Goal: Task Accomplishment & Management: Use online tool/utility

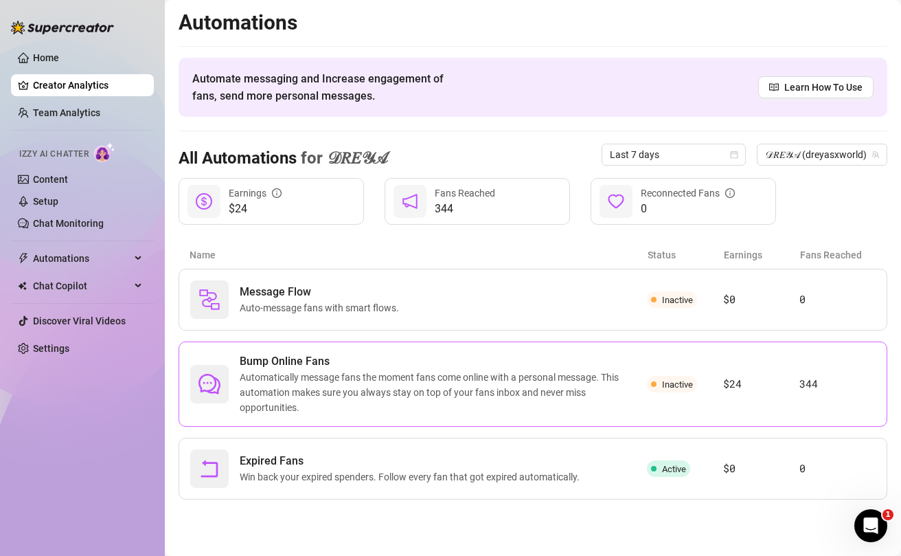
click at [639, 375] on span "Automatically message fans the moment fans come online with a personal message.…" at bounding box center [443, 391] width 407 height 45
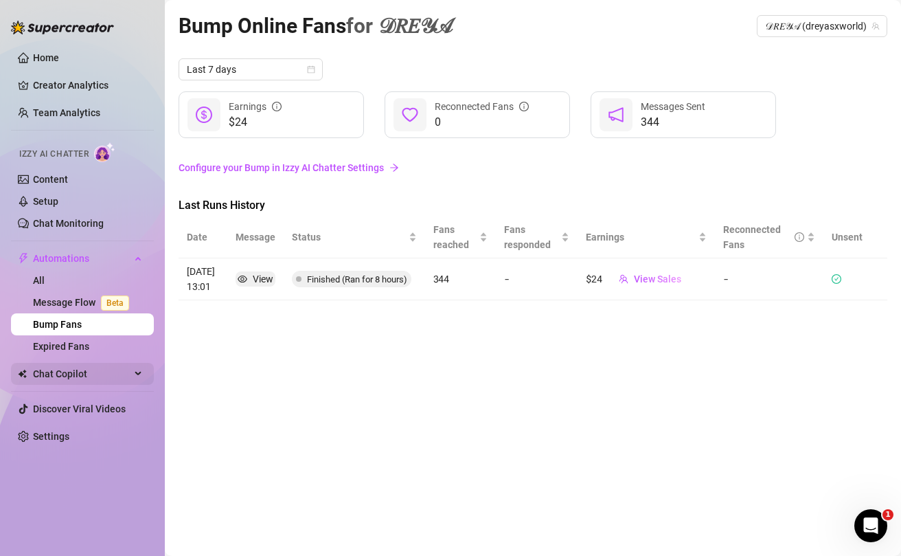
click at [76, 371] on span "Chat Copilot" at bounding box center [82, 374] width 98 height 22
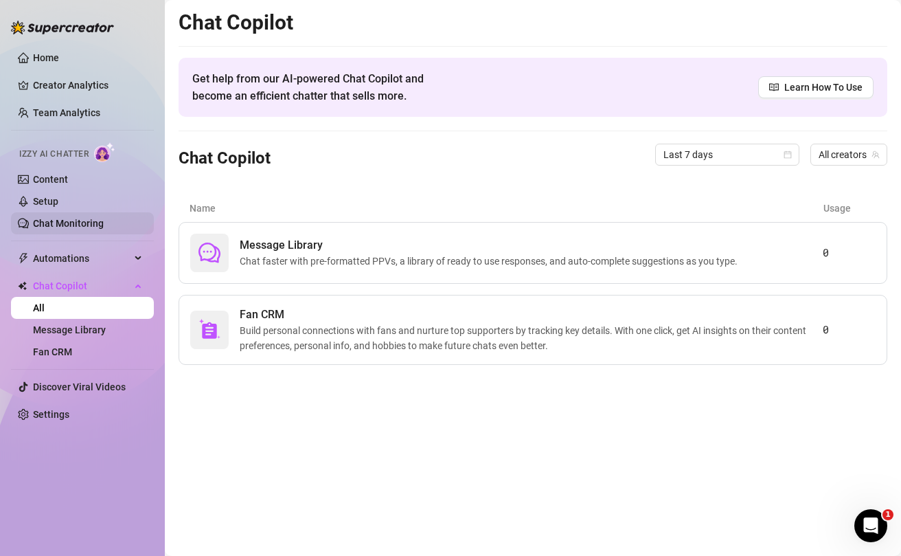
click at [65, 223] on link "Chat Monitoring" at bounding box center [68, 223] width 71 height 11
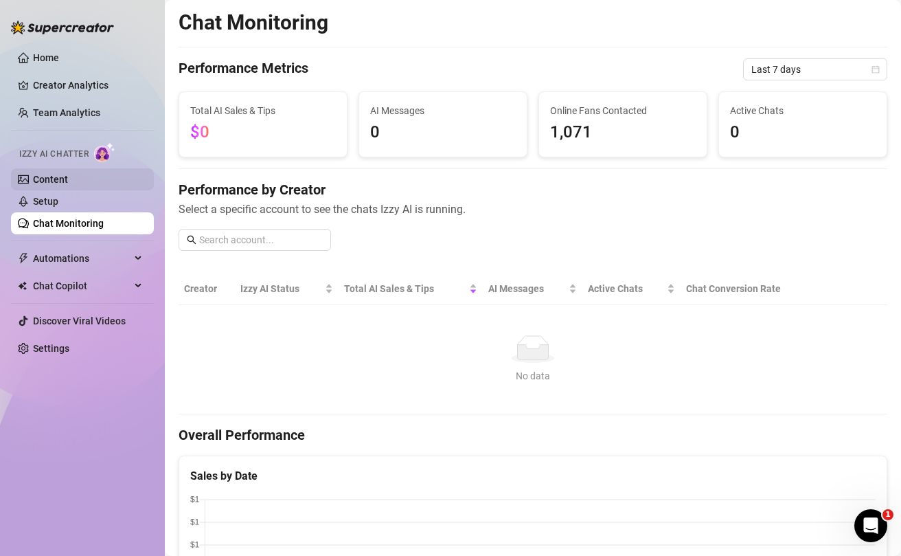
click at [68, 183] on link "Content" at bounding box center [50, 179] width 35 height 11
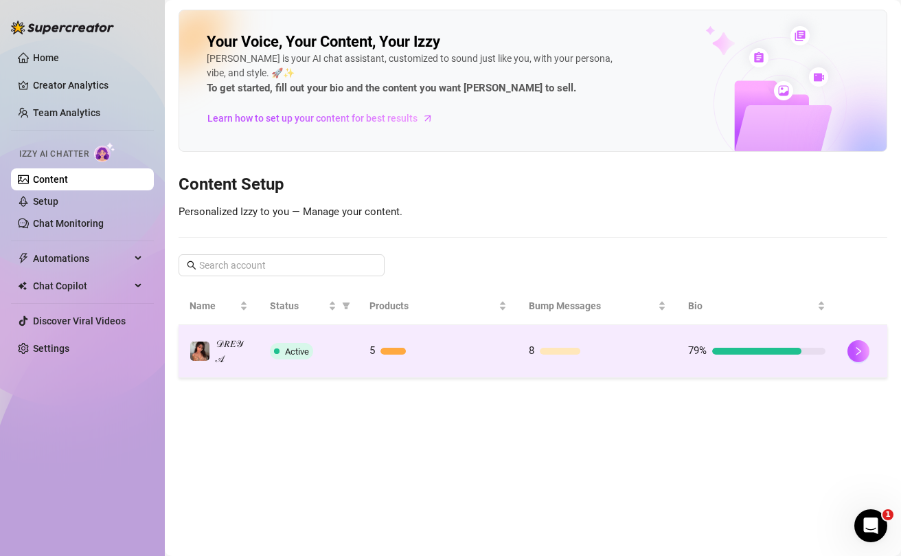
click at [593, 342] on td "8" at bounding box center [597, 351] width 159 height 53
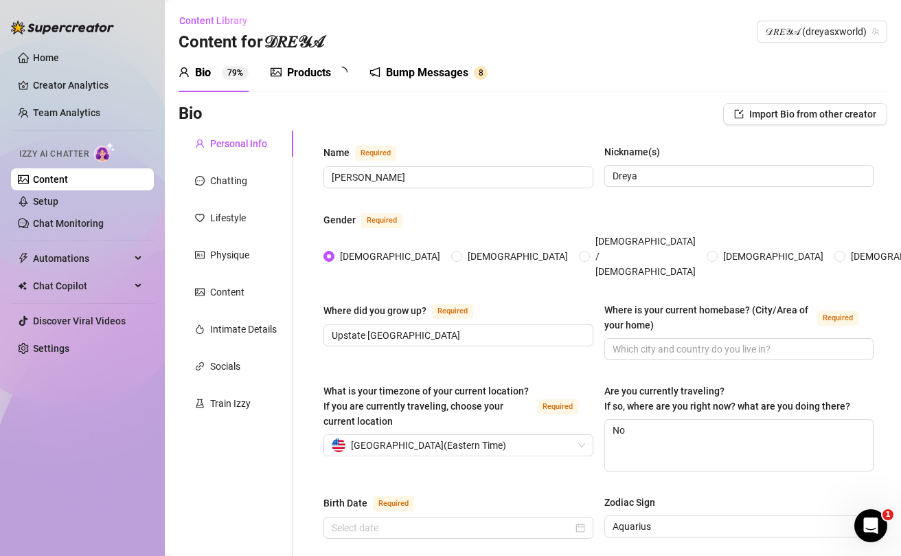
radio input "true"
type input "[DATE]"
click at [420, 67] on div "Bump Messages" at bounding box center [430, 73] width 82 height 16
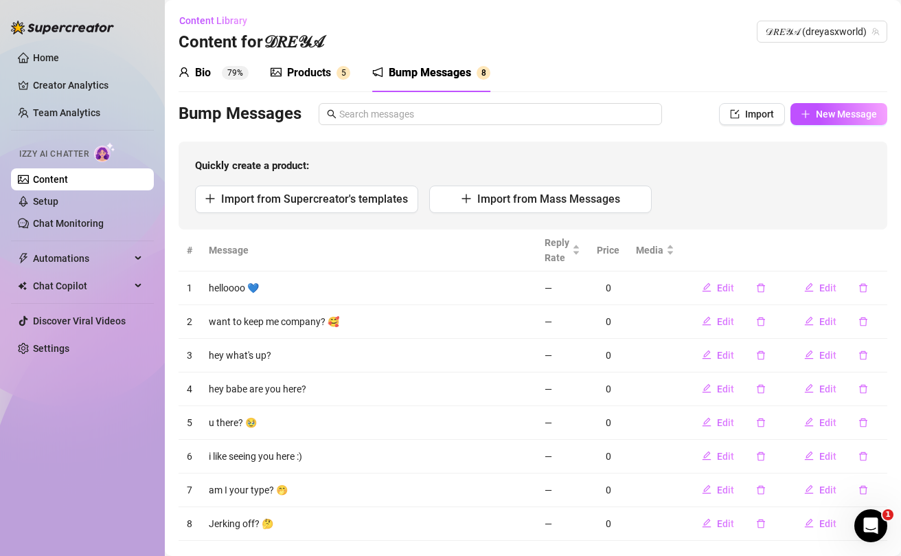
scroll to position [25, 0]
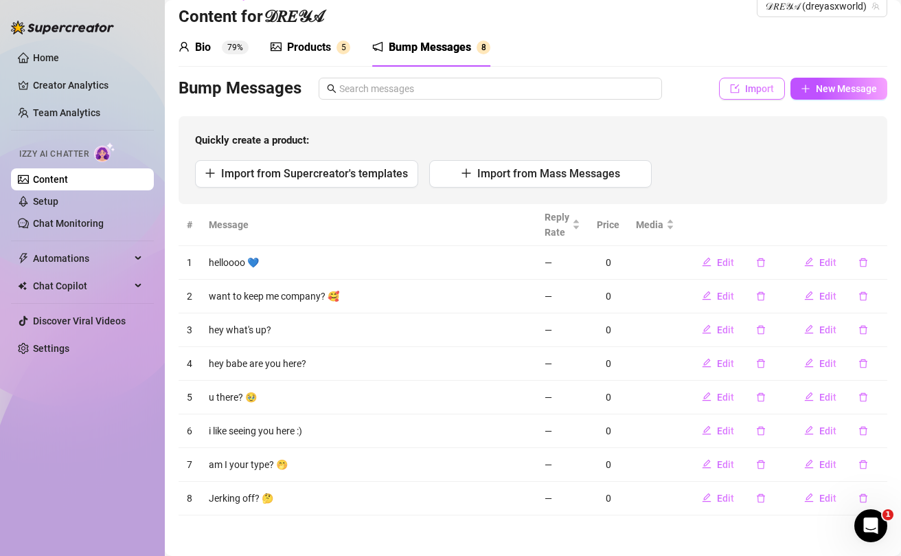
click at [784, 93] on button "Import" at bounding box center [752, 89] width 66 height 22
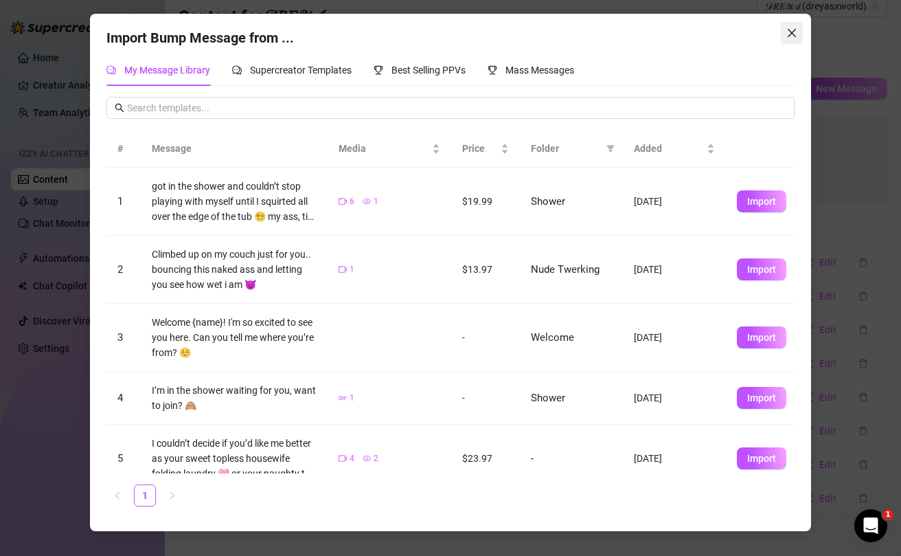
click at [794, 30] on icon "close" at bounding box center [791, 32] width 11 height 11
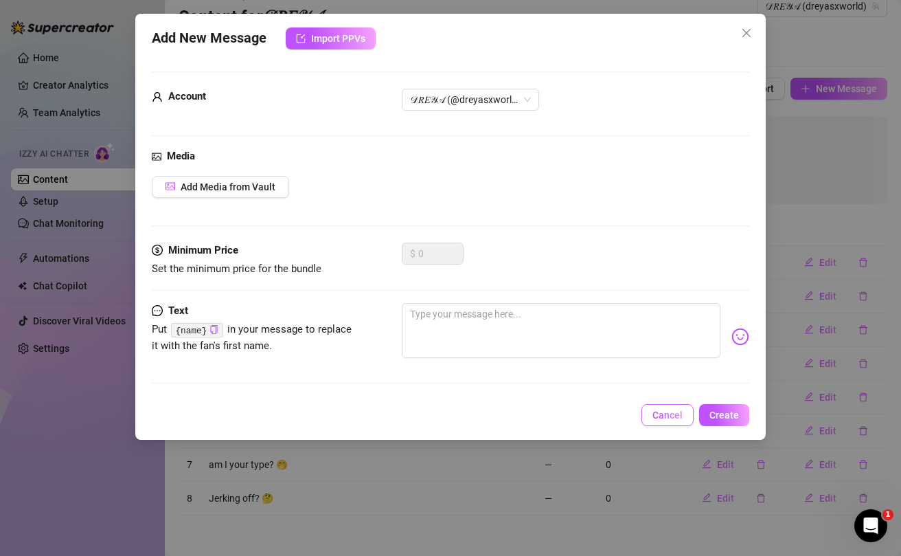
click at [668, 416] on span "Cancel" at bounding box center [667, 414] width 30 height 11
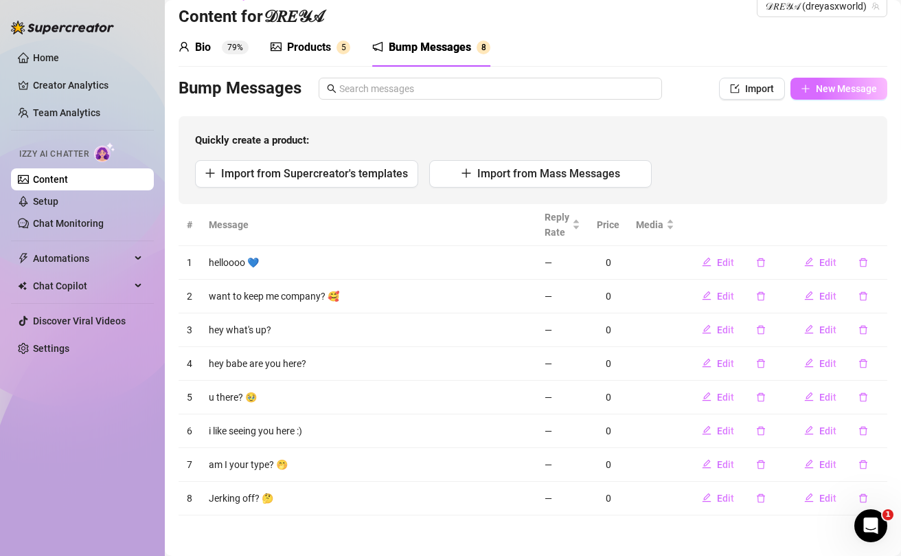
click at [828, 97] on button "New Message" at bounding box center [838, 89] width 97 height 22
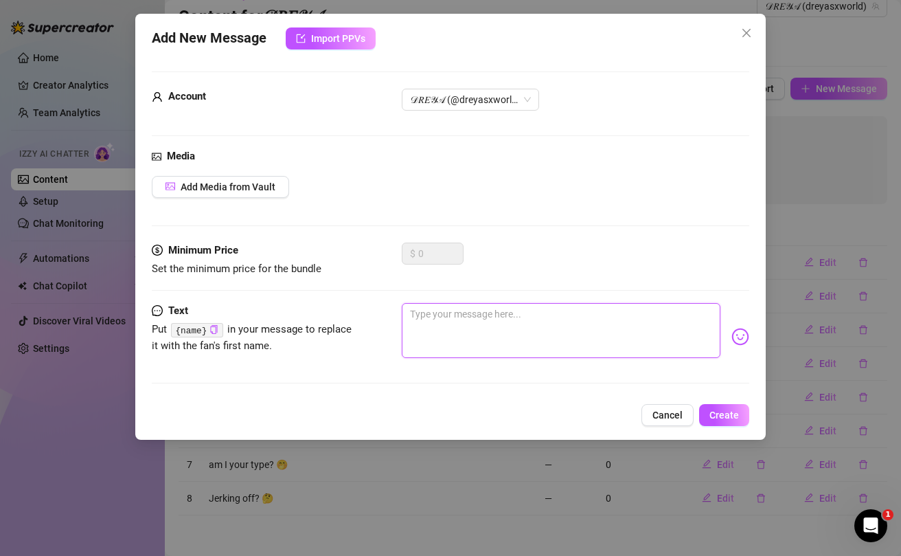
click at [475, 326] on textarea at bounding box center [561, 330] width 319 height 55
paste textarea "what would you do if i let you eat my ass? 🤭"
type textarea "what would you do if i let you eat my ass? 🤭"
click at [413, 317] on textarea "what would you do if i let you eat my ass? 🤭" at bounding box center [561, 330] width 319 height 55
type textarea "what would you do if i let you eat my ass? 🤭"
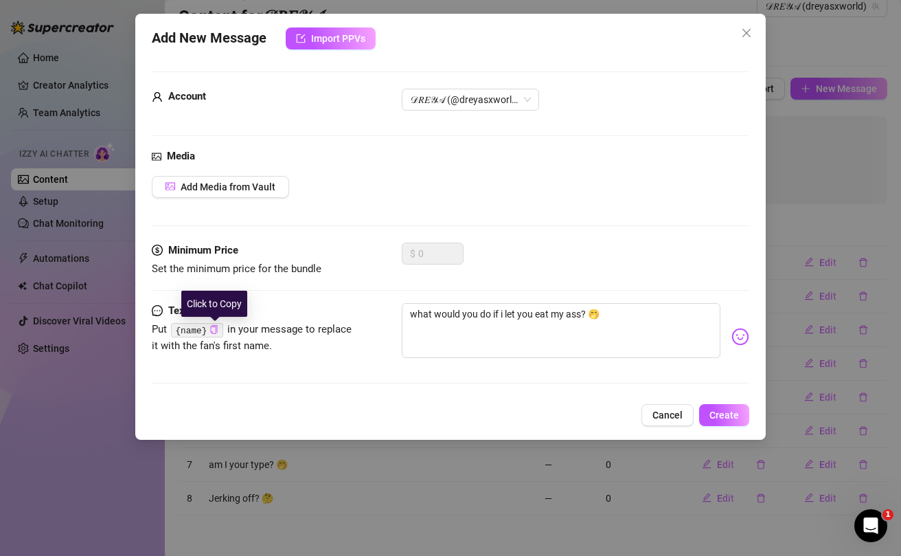
click at [216, 332] on icon "copy" at bounding box center [214, 329] width 7 height 9
click at [185, 331] on code "{name}" at bounding box center [197, 330] width 52 height 14
click at [187, 331] on code "{name}" at bounding box center [197, 330] width 52 height 14
drag, startPoint x: 186, startPoint y: 333, endPoint x: 204, endPoint y: 331, distance: 18.0
click at [204, 331] on code "{name}" at bounding box center [197, 330] width 52 height 14
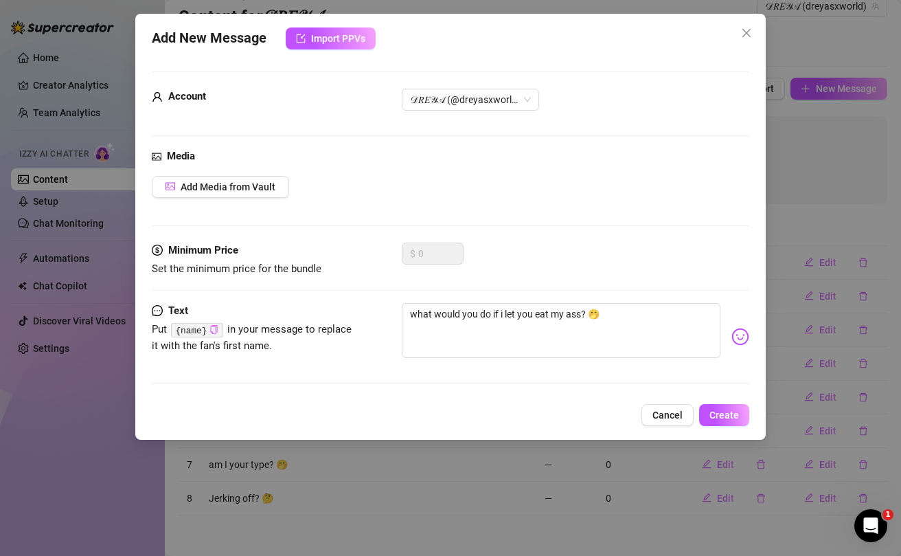
click at [207, 331] on code "{name}" at bounding box center [197, 330] width 52 height 14
click at [213, 331] on icon "copy" at bounding box center [213, 329] width 9 height 9
click at [409, 316] on textarea "what would you do if i let you eat my ass? 🤭" at bounding box center [561, 330] width 319 height 55
paste textarea "{name}"
type textarea "{name}what would you do if i let you eat my ass? 🤭"
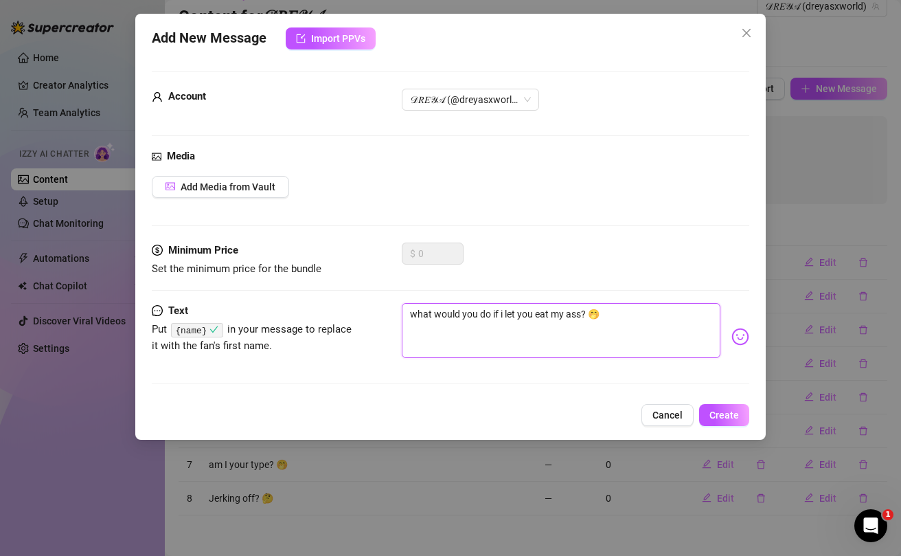
type textarea "{name}what would you do if i let you eat my ass? 🤭"
type textarea "{name} what would you do if i let you eat my ass? 🤭"
click at [718, 416] on span "Create" at bounding box center [724, 414] width 30 height 11
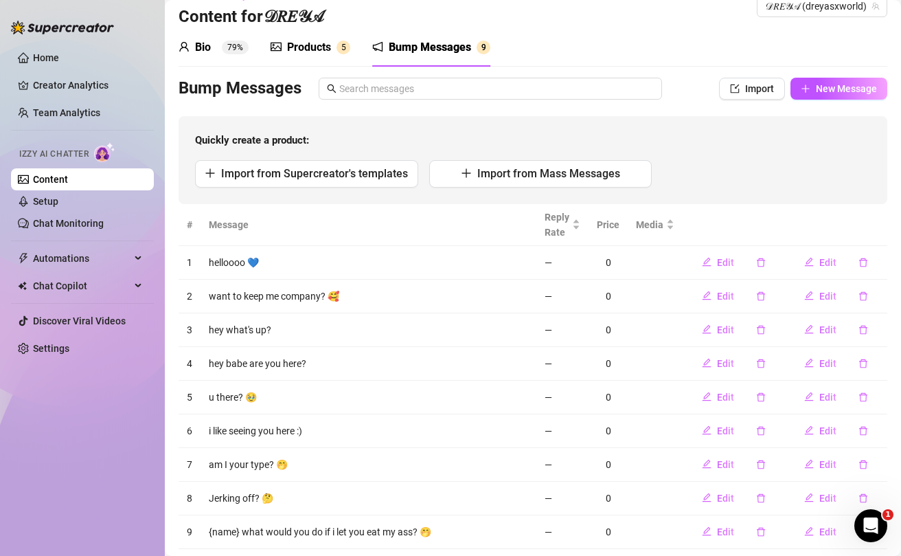
scroll to position [59, 0]
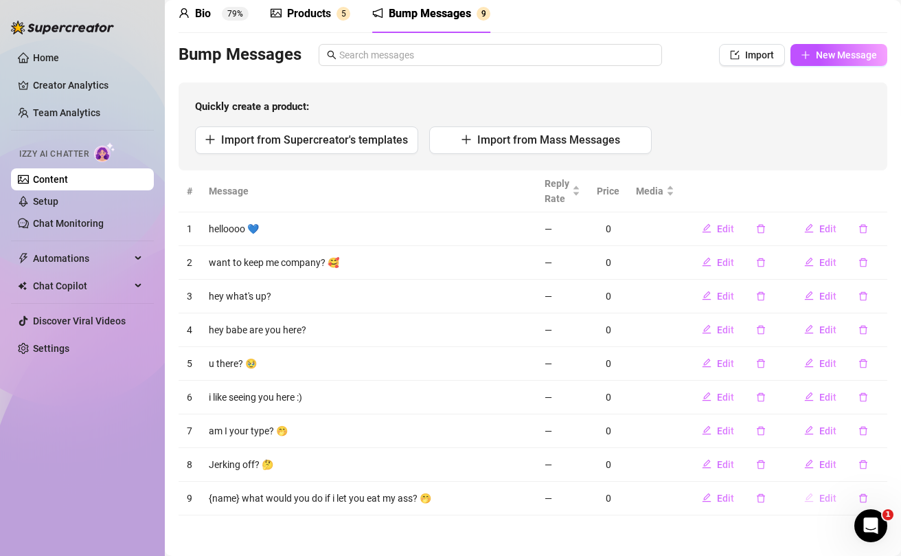
click at [816, 494] on button "Edit" at bounding box center [820, 498] width 54 height 22
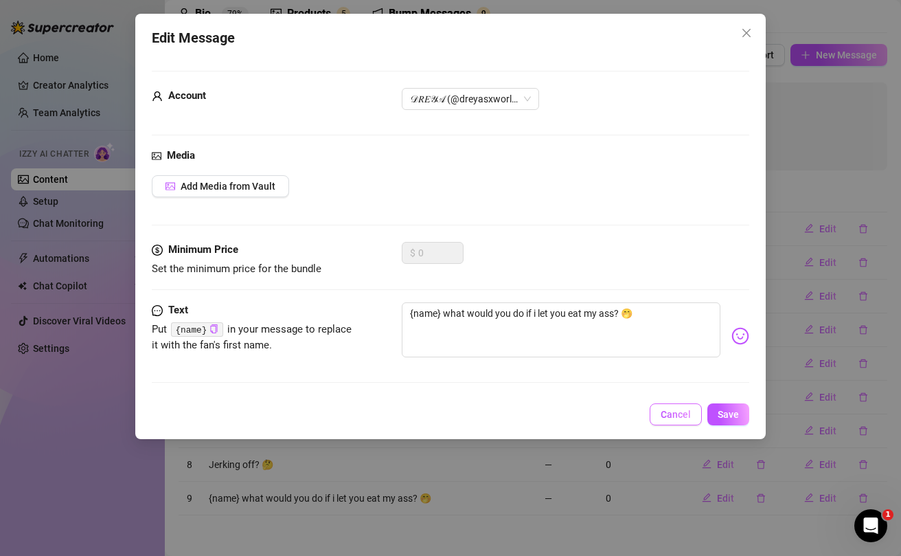
click at [688, 417] on span "Cancel" at bounding box center [676, 414] width 30 height 11
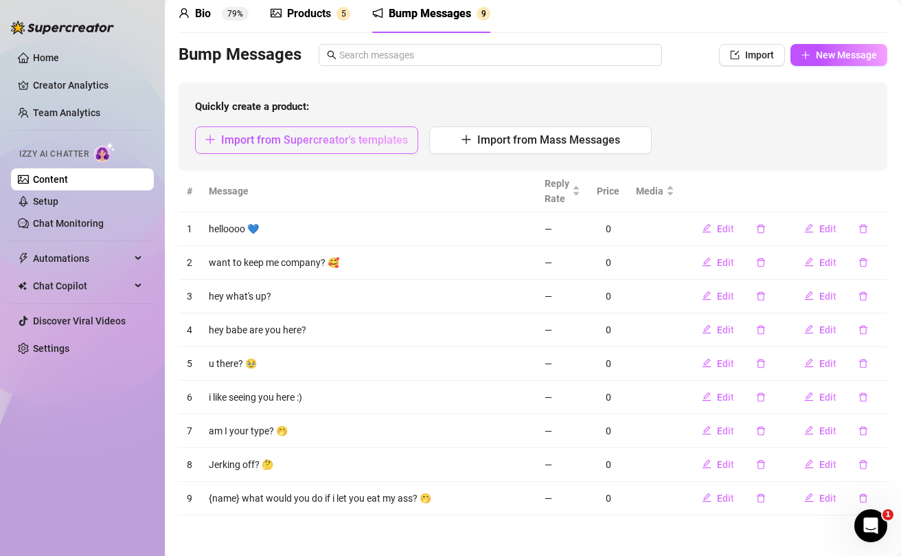
click at [341, 139] on span "Import from Supercreator's templates" at bounding box center [314, 139] width 187 height 13
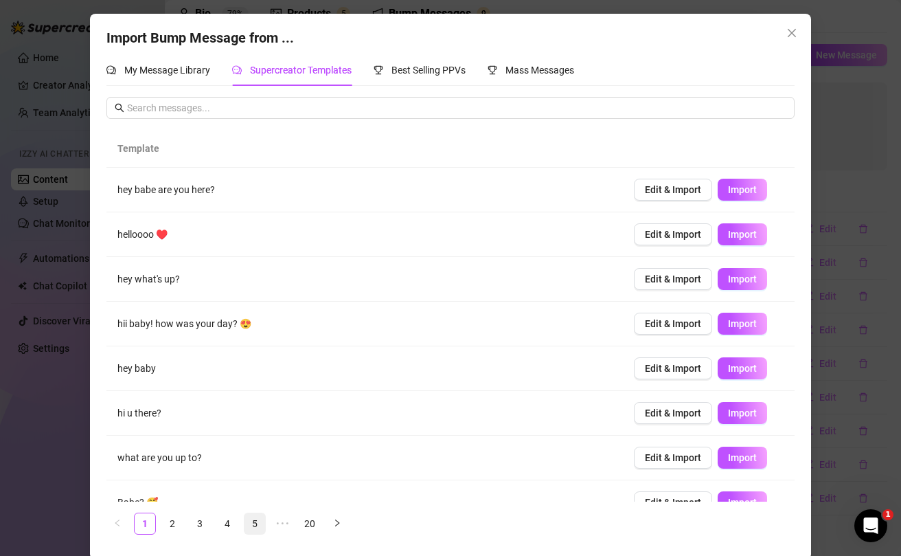
click at [258, 526] on link "5" at bounding box center [254, 523] width 21 height 21
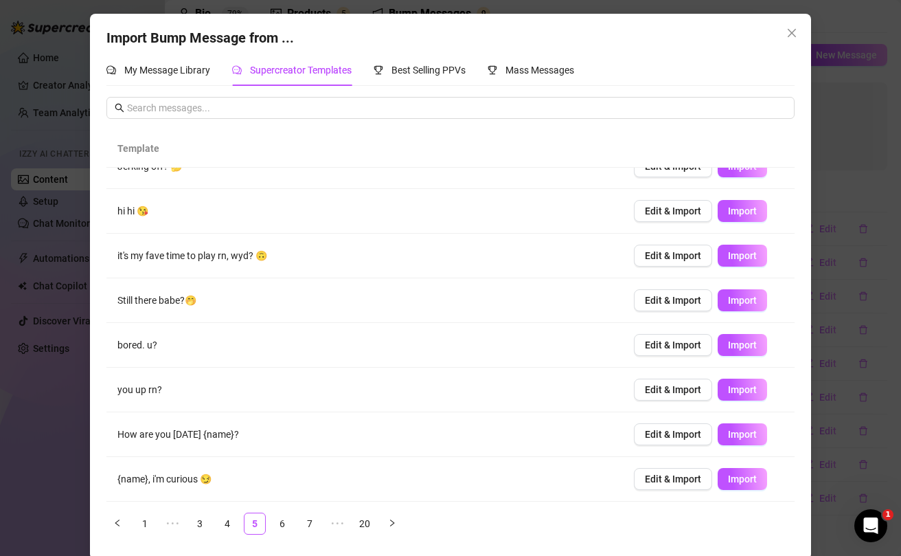
scroll to position [3, 0]
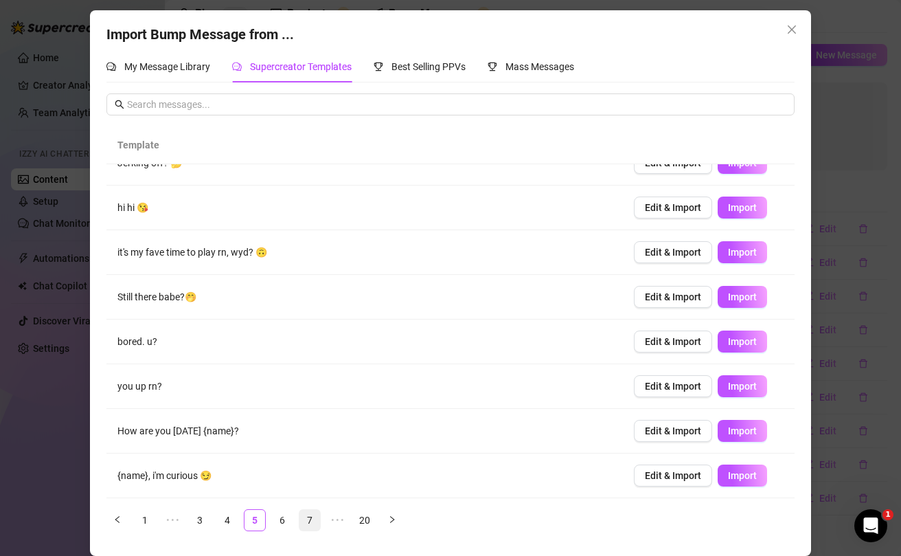
click at [309, 519] on link "7" at bounding box center [309, 520] width 21 height 21
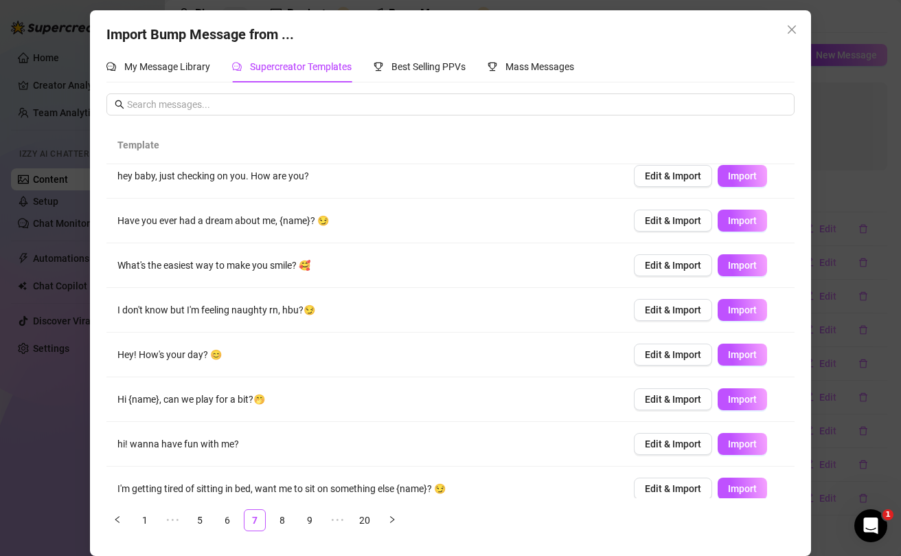
scroll to position [93, 0]
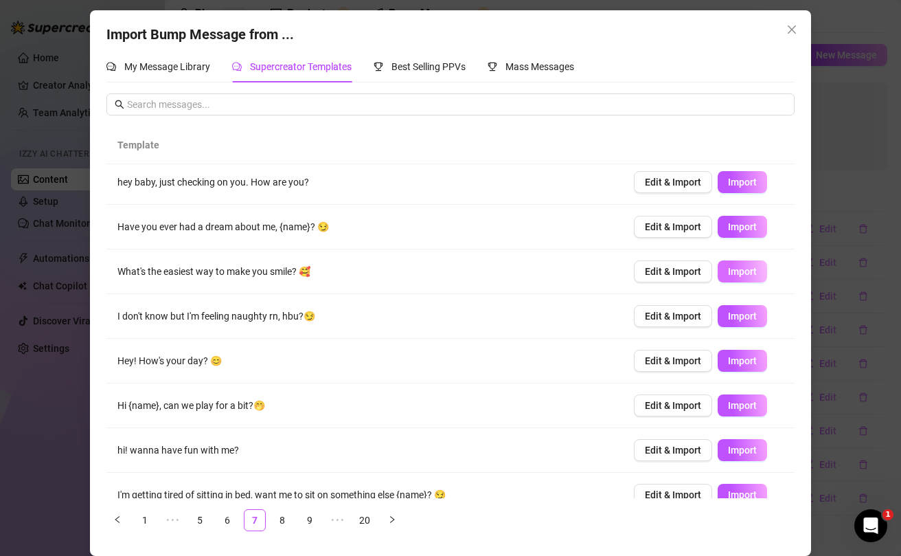
click at [733, 274] on span "Import" at bounding box center [742, 271] width 29 height 11
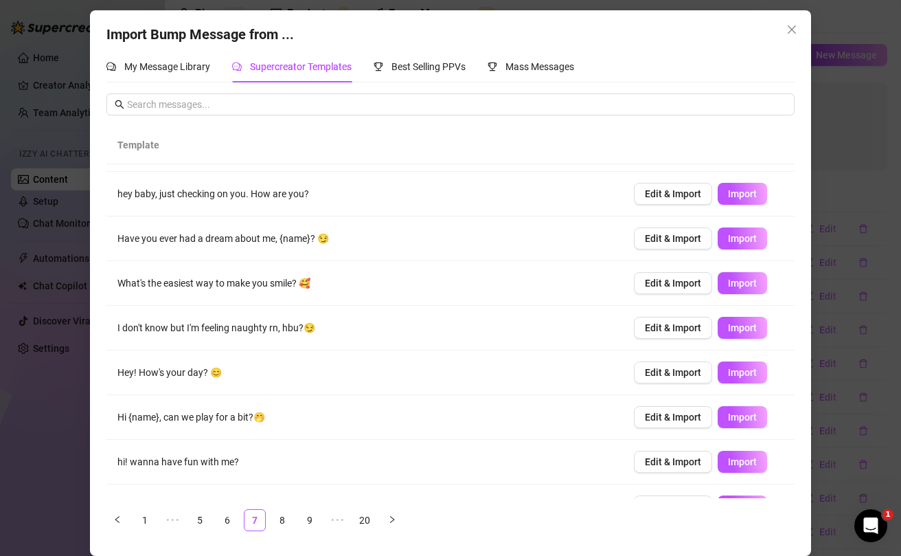
scroll to position [76, 0]
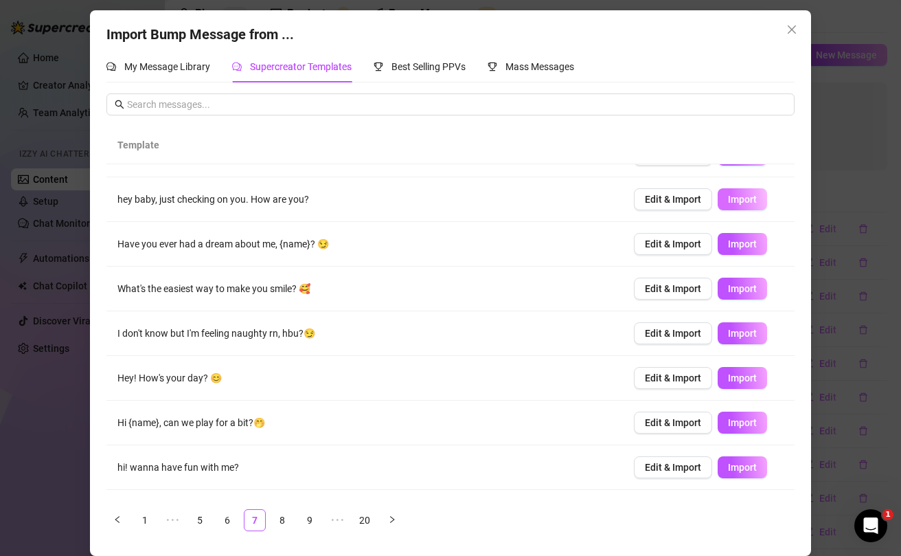
click at [741, 204] on span "Import" at bounding box center [742, 199] width 29 height 11
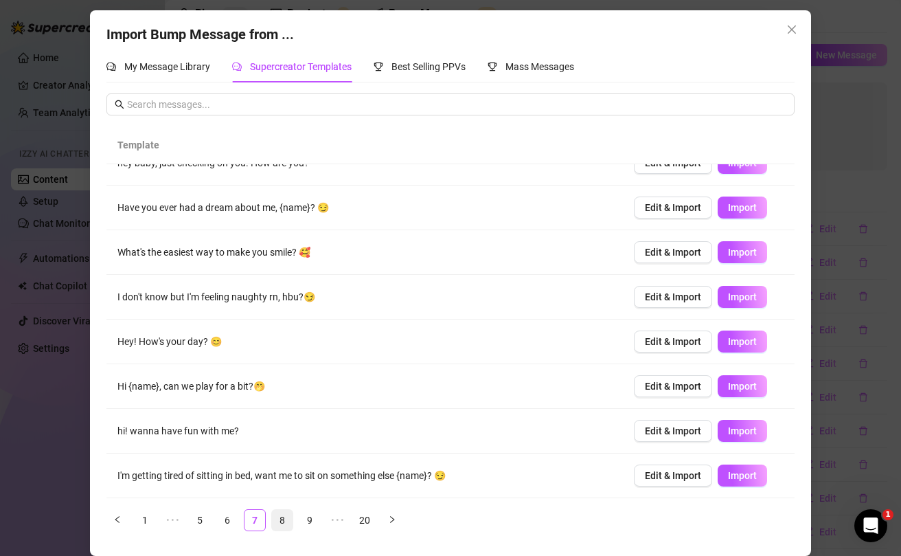
click at [282, 523] on link "8" at bounding box center [282, 520] width 21 height 21
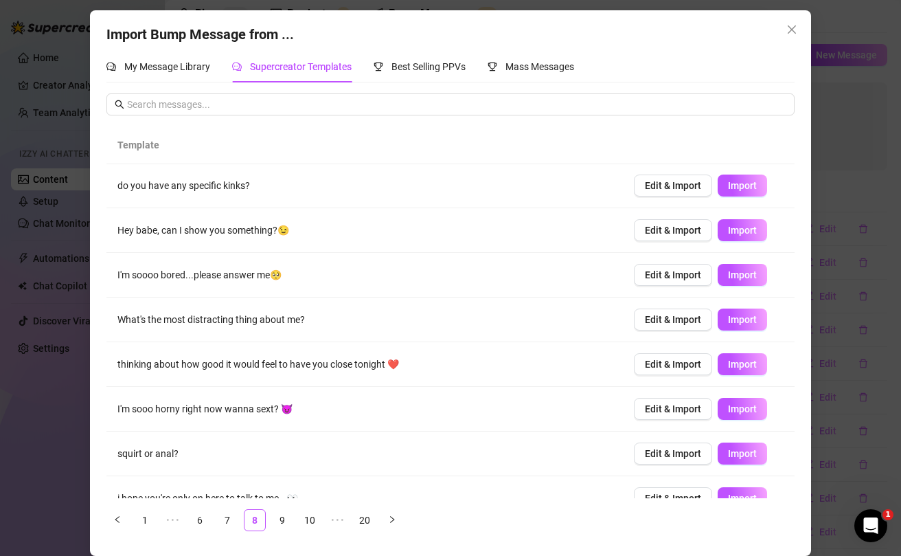
scroll to position [0, 0]
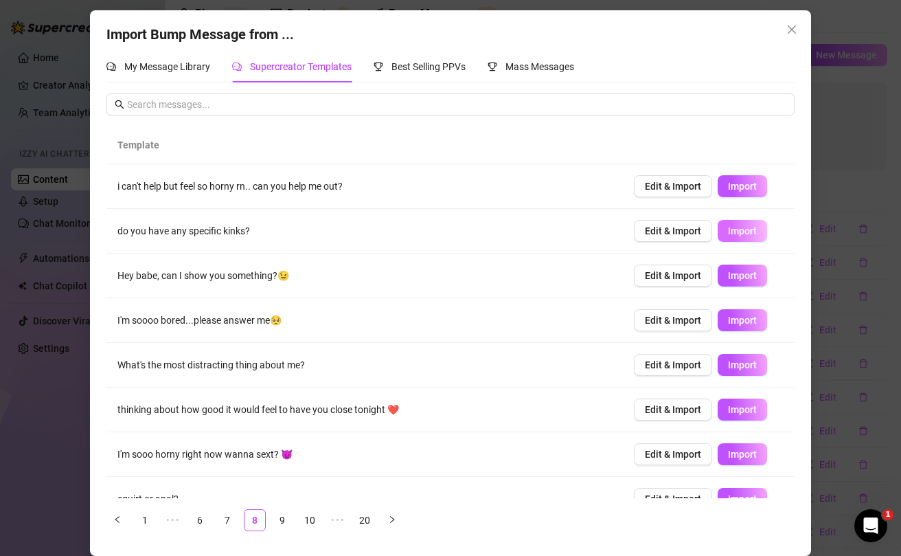
click at [726, 230] on button "Import" at bounding box center [742, 231] width 49 height 22
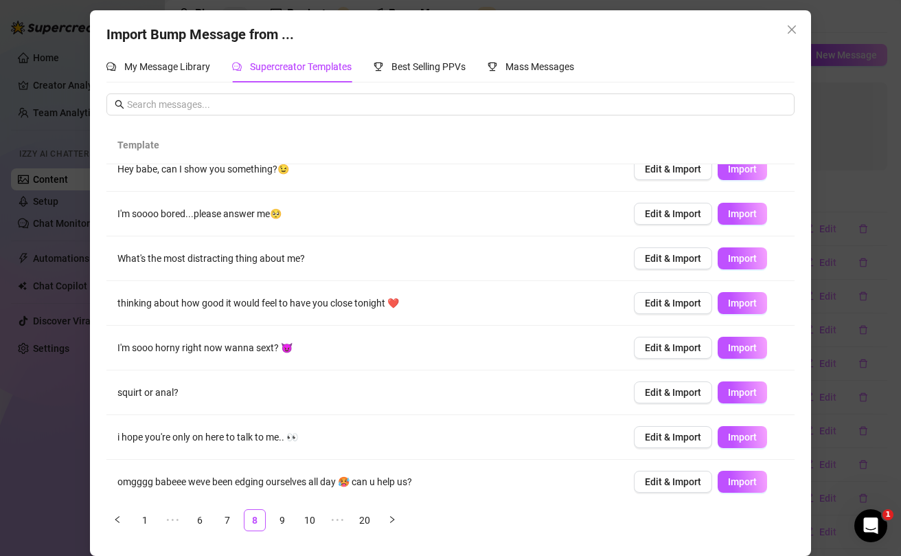
scroll to position [107, 0]
click at [738, 261] on span "Import" at bounding box center [742, 257] width 29 height 11
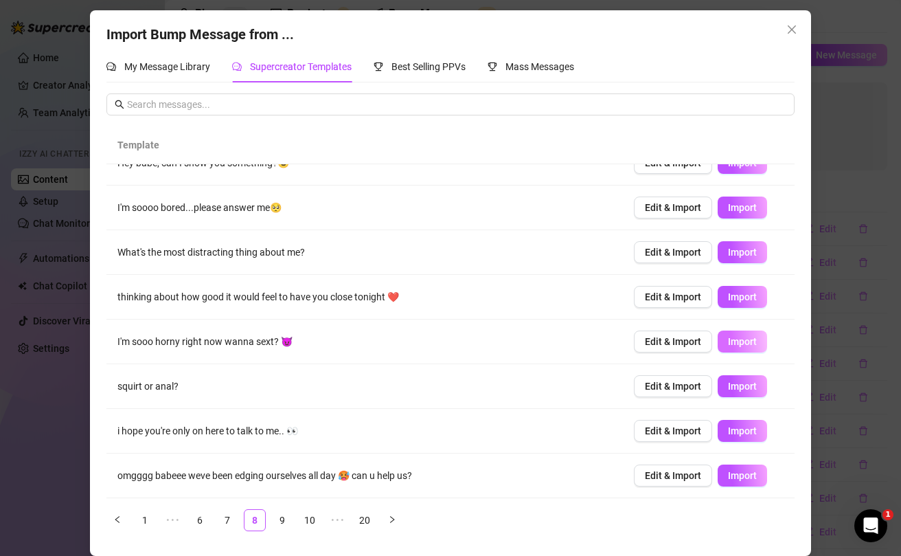
click at [738, 341] on span "Import" at bounding box center [742, 341] width 29 height 11
click at [287, 514] on link "9" at bounding box center [282, 520] width 21 height 21
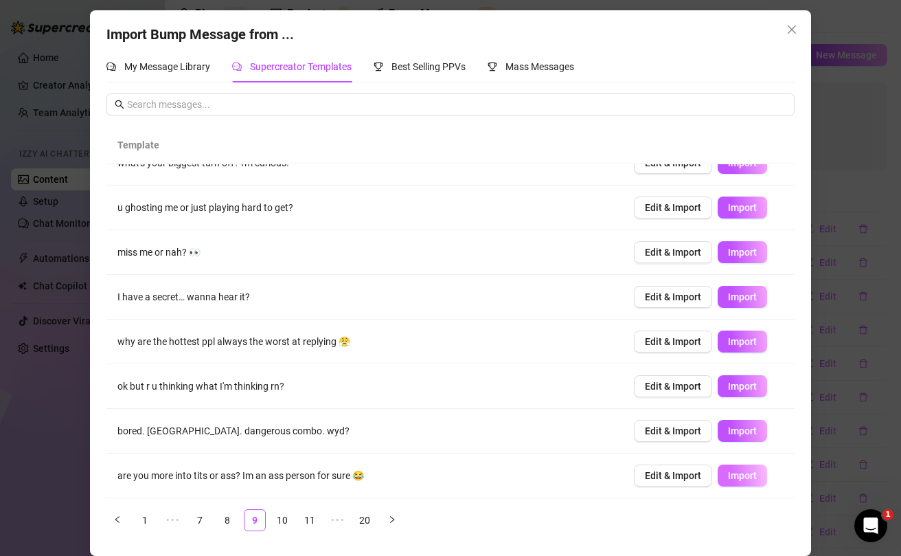
click at [748, 479] on span "Import" at bounding box center [742, 475] width 29 height 11
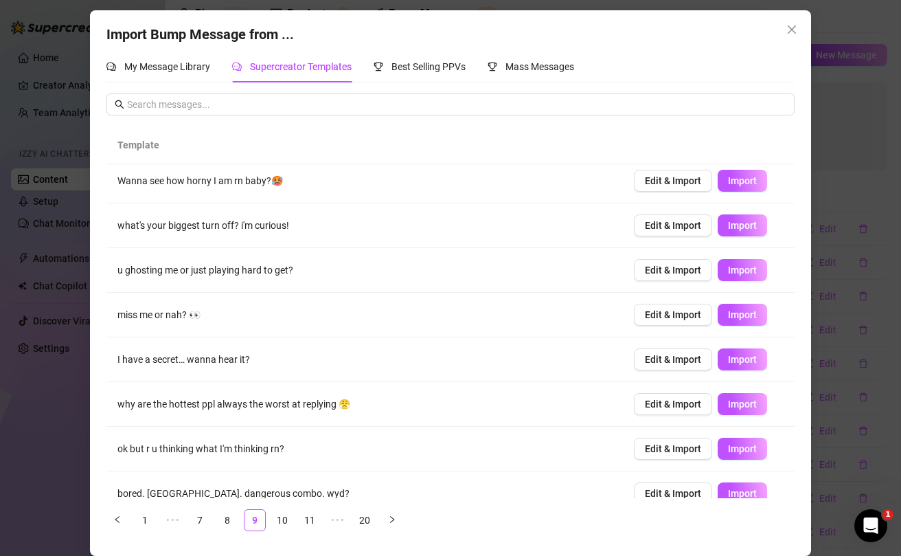
scroll to position [48, 0]
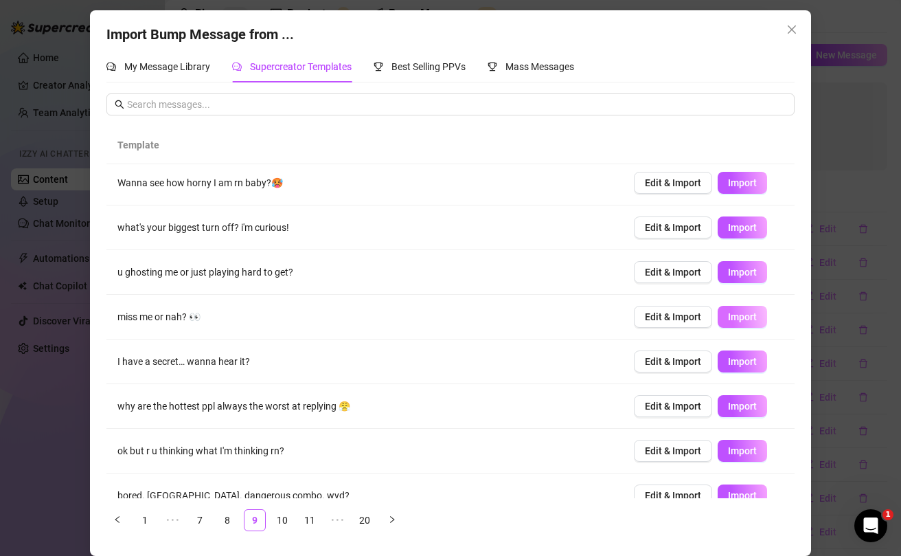
click at [729, 317] on span "Import" at bounding box center [742, 316] width 29 height 11
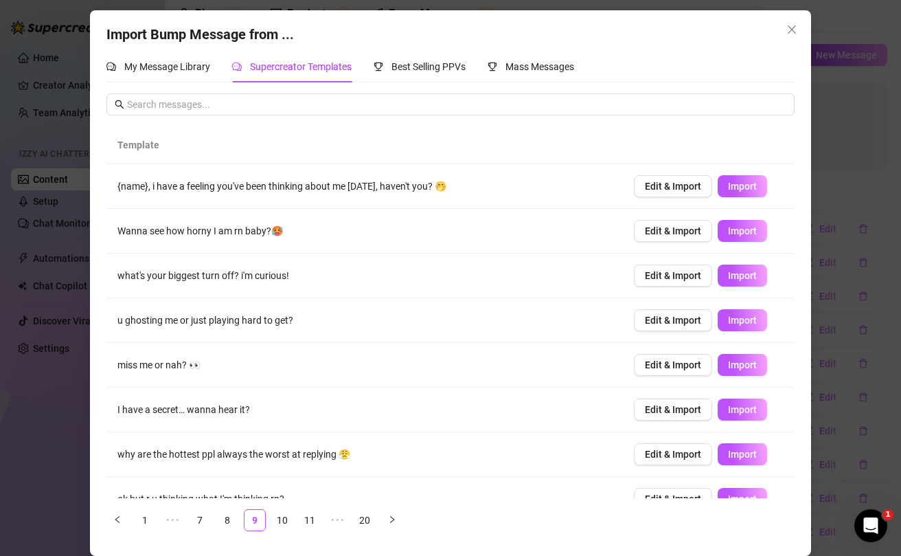
scroll to position [0, 0]
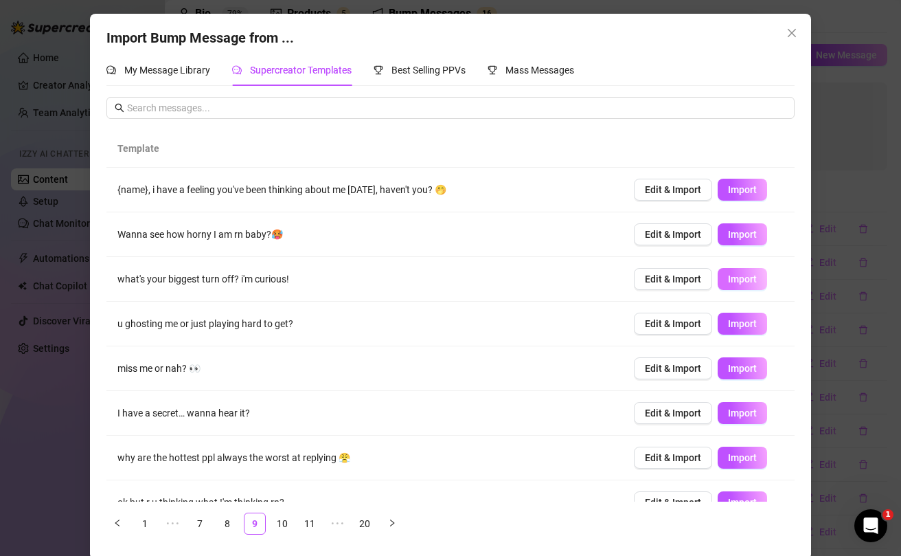
click at [744, 276] on span "Import" at bounding box center [742, 278] width 29 height 11
click at [288, 519] on link "10" at bounding box center [282, 523] width 21 height 21
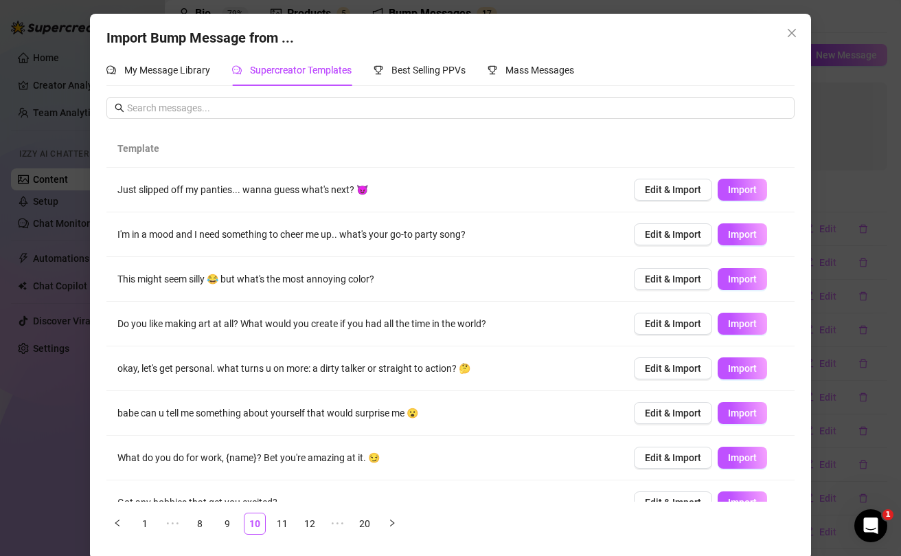
scroll to position [113, 0]
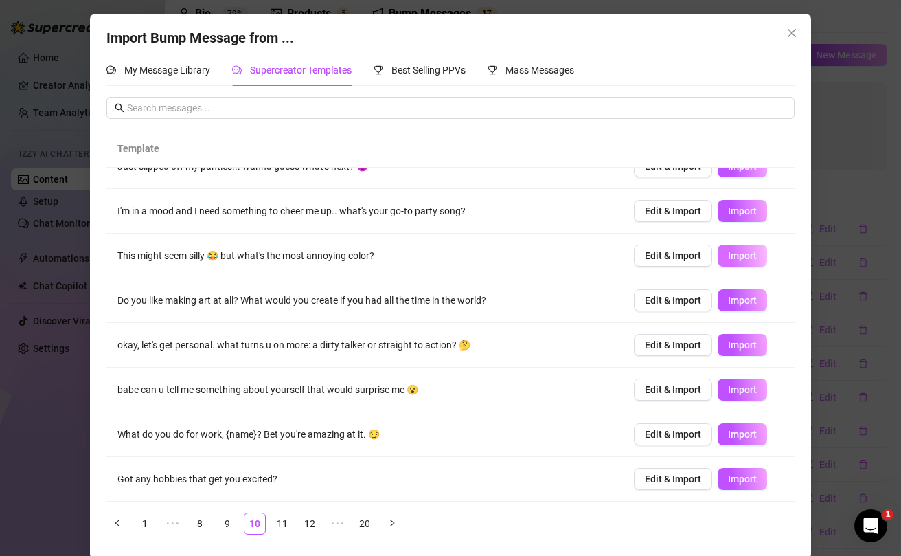
click at [738, 254] on span "Import" at bounding box center [742, 255] width 29 height 11
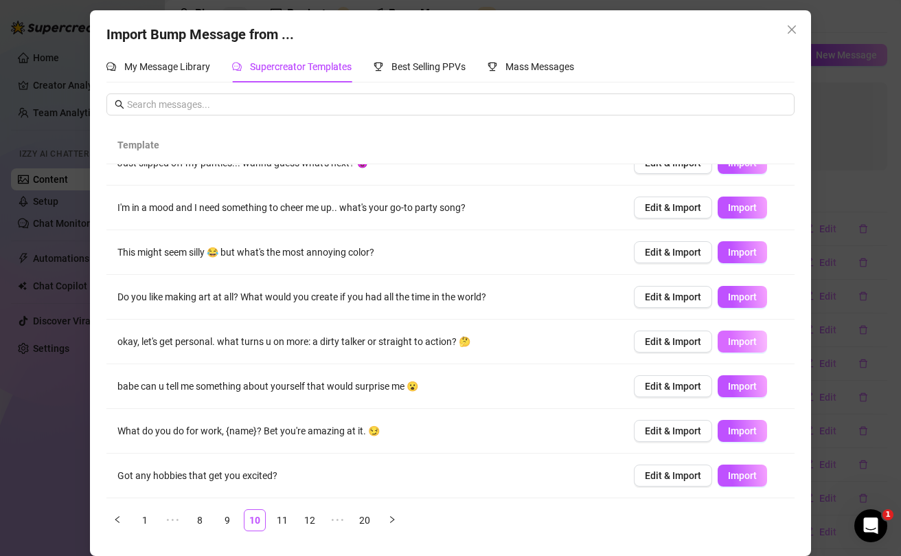
click at [740, 348] on button "Import" at bounding box center [742, 341] width 49 height 22
click at [751, 301] on span "Import" at bounding box center [742, 296] width 29 height 11
click at [746, 481] on button "Import" at bounding box center [742, 475] width 49 height 22
drag, startPoint x: 743, startPoint y: 433, endPoint x: 706, endPoint y: 427, distance: 37.5
click at [743, 433] on span "Import" at bounding box center [742, 430] width 29 height 11
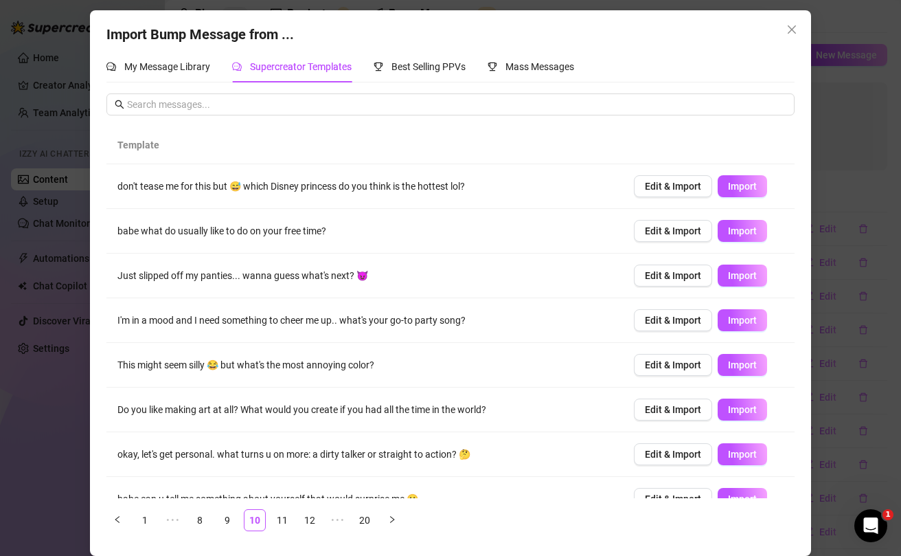
scroll to position [0, 0]
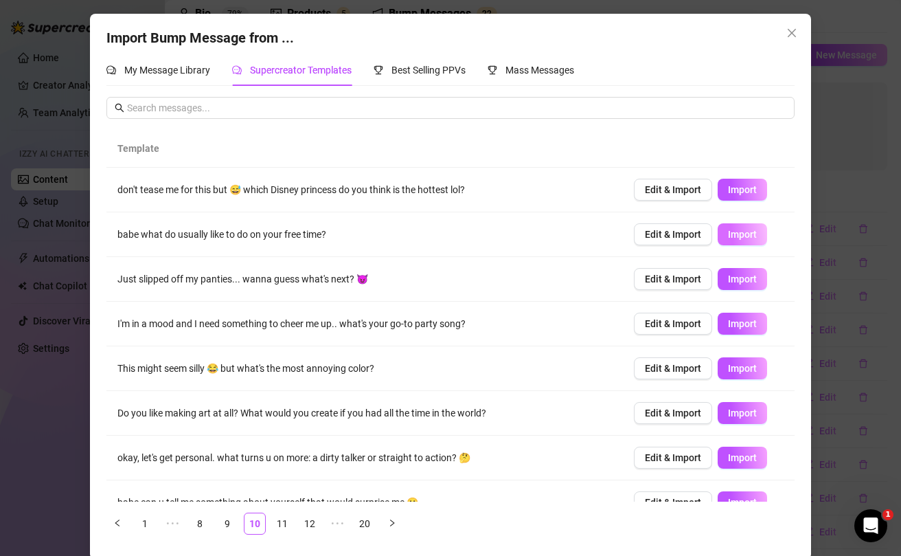
click at [745, 231] on span "Import" at bounding box center [742, 234] width 29 height 11
click at [285, 530] on link "11" at bounding box center [282, 523] width 21 height 21
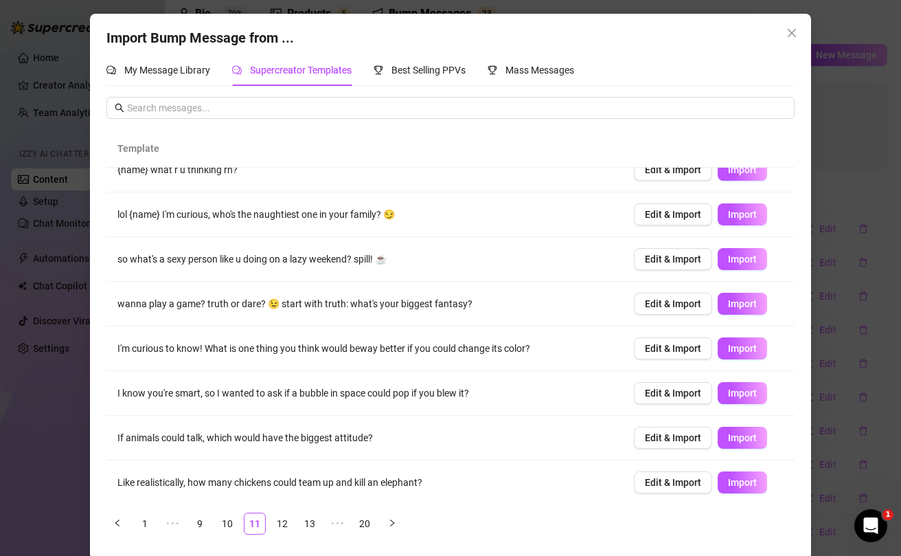
scroll to position [113, 0]
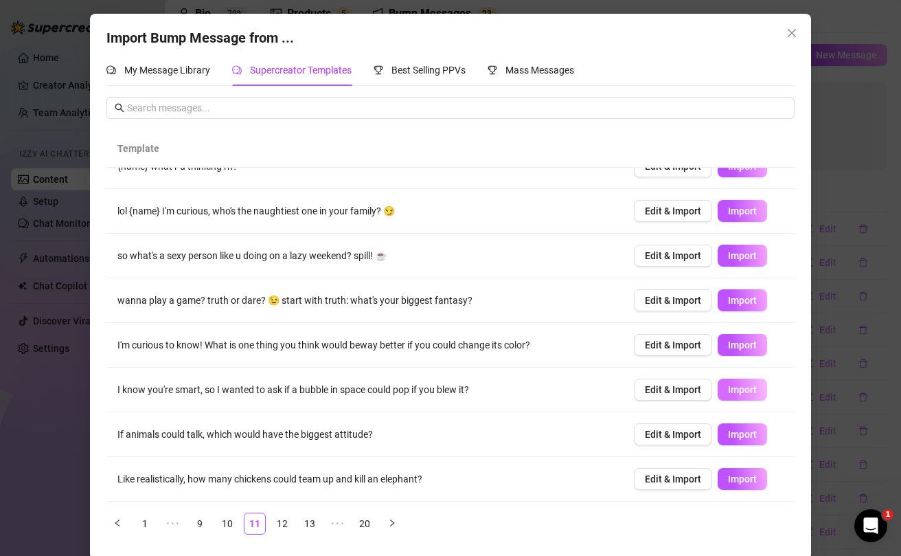
click at [739, 393] on span "Import" at bounding box center [742, 389] width 29 height 11
click at [284, 530] on link "12" at bounding box center [282, 523] width 21 height 21
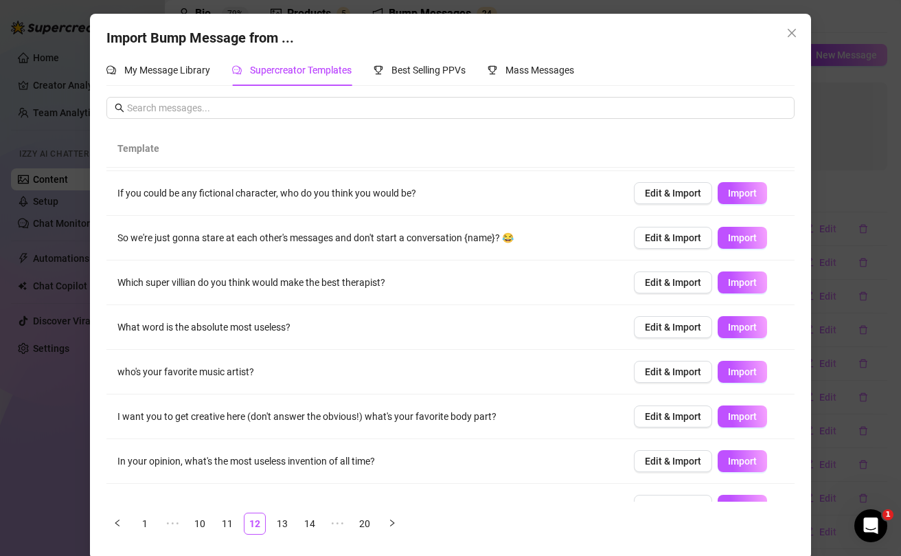
scroll to position [50, 0]
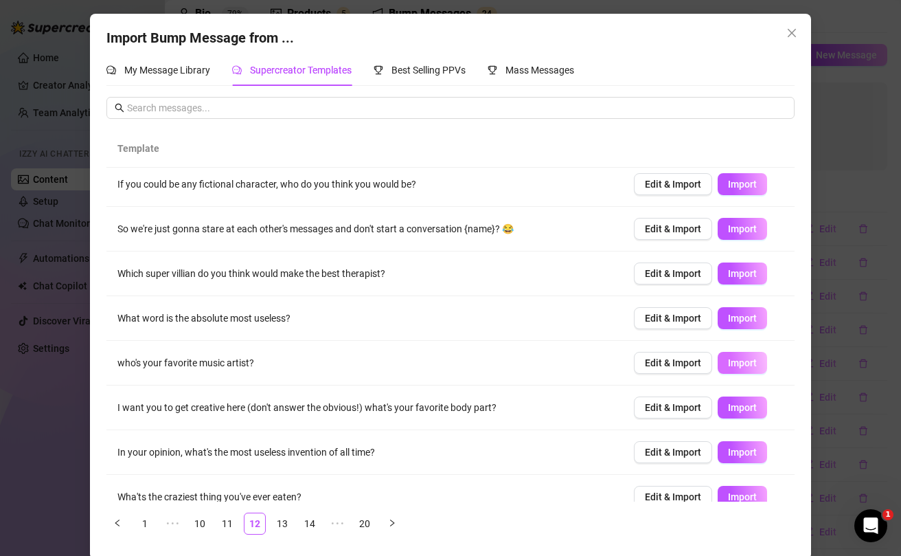
click at [734, 365] on span "Import" at bounding box center [742, 362] width 29 height 11
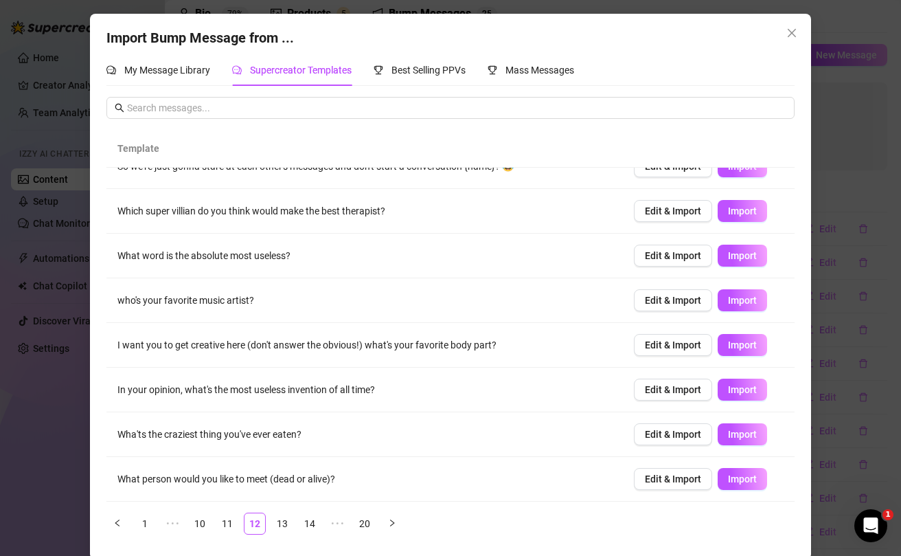
scroll to position [3, 0]
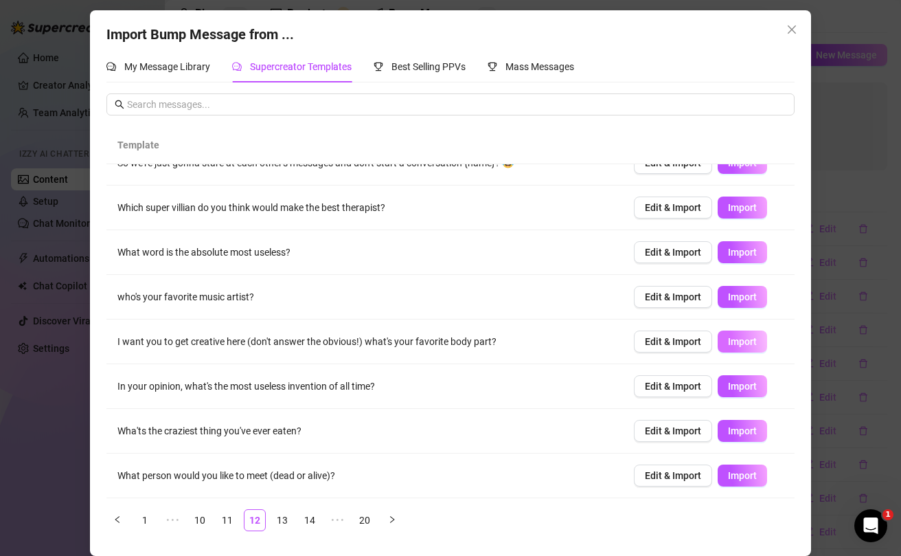
click at [733, 341] on span "Import" at bounding box center [742, 341] width 29 height 11
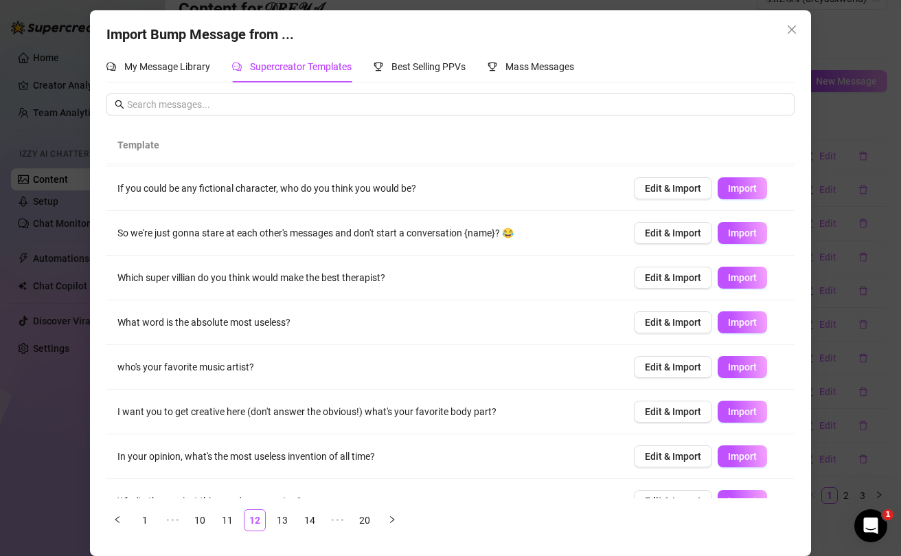
scroll to position [38, 0]
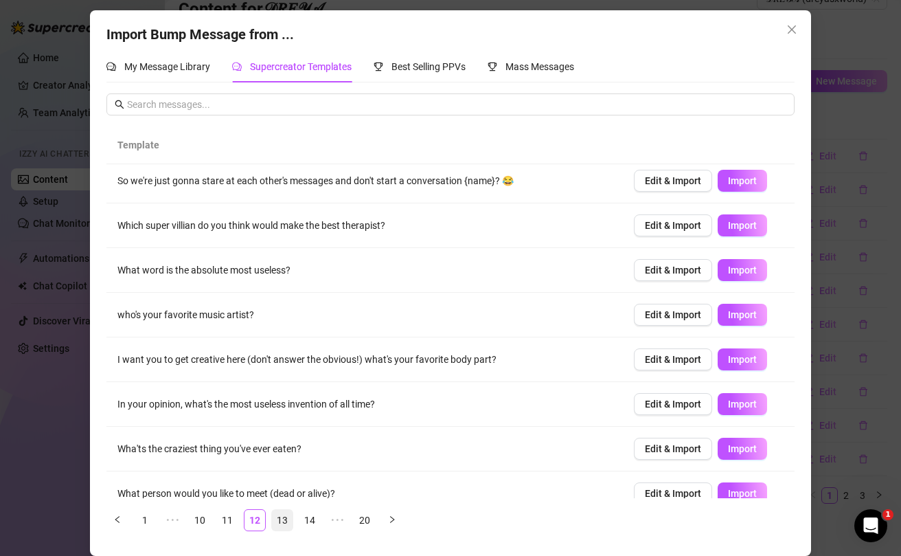
click at [288, 523] on link "13" at bounding box center [282, 520] width 21 height 21
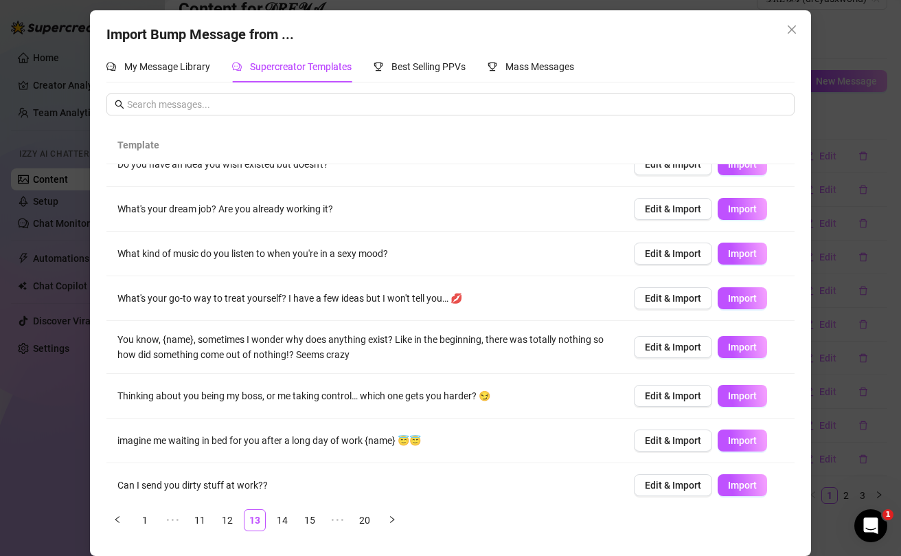
scroll to position [0, 0]
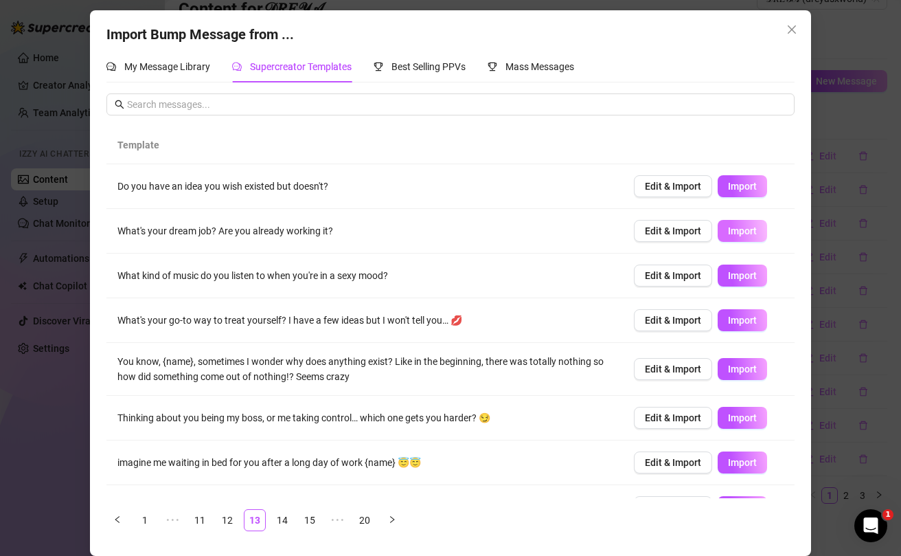
click at [746, 234] on span "Import" at bounding box center [742, 230] width 29 height 11
click at [665, 230] on span "Edit & Import" at bounding box center [673, 230] width 56 height 11
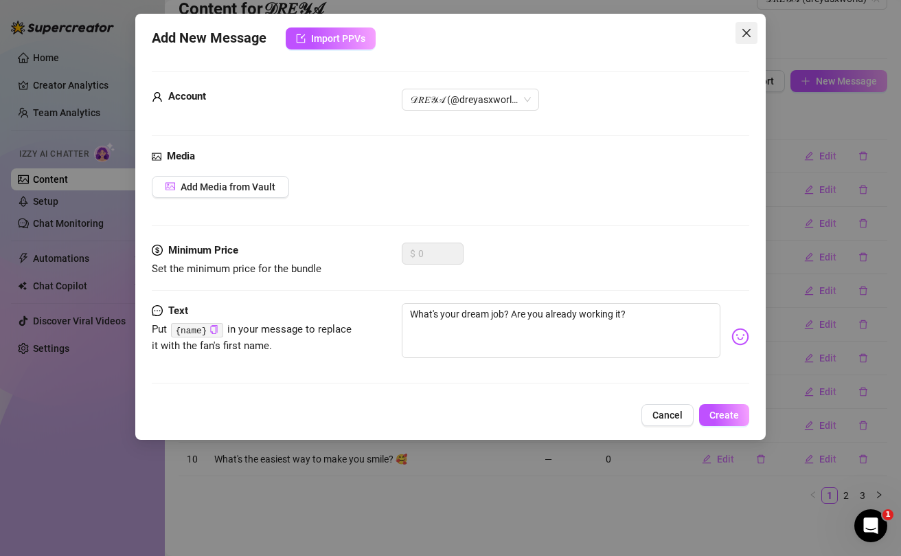
click at [751, 36] on icon "close" at bounding box center [746, 32] width 11 height 11
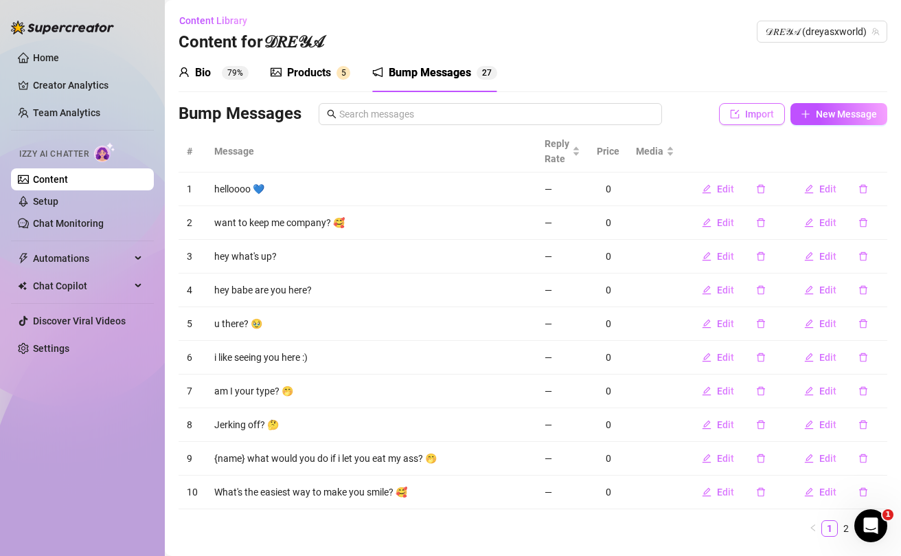
click at [737, 115] on icon "import" at bounding box center [735, 114] width 10 height 10
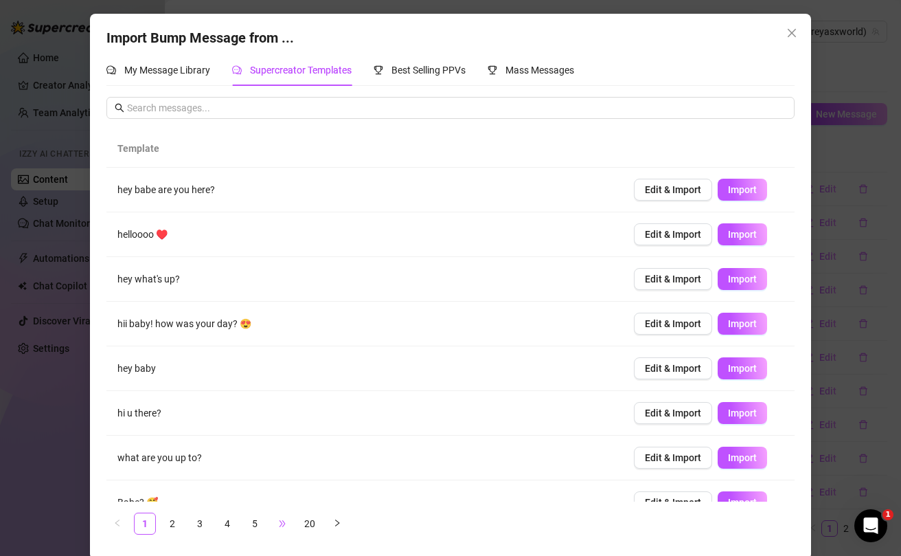
click at [290, 524] on span "•••" at bounding box center [282, 523] width 22 height 22
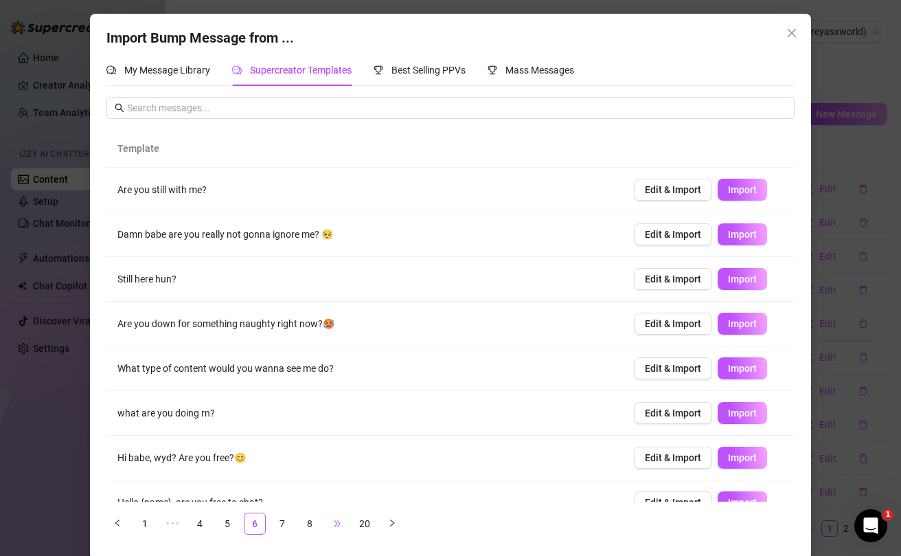
click at [335, 523] on span "•••" at bounding box center [337, 523] width 22 height 22
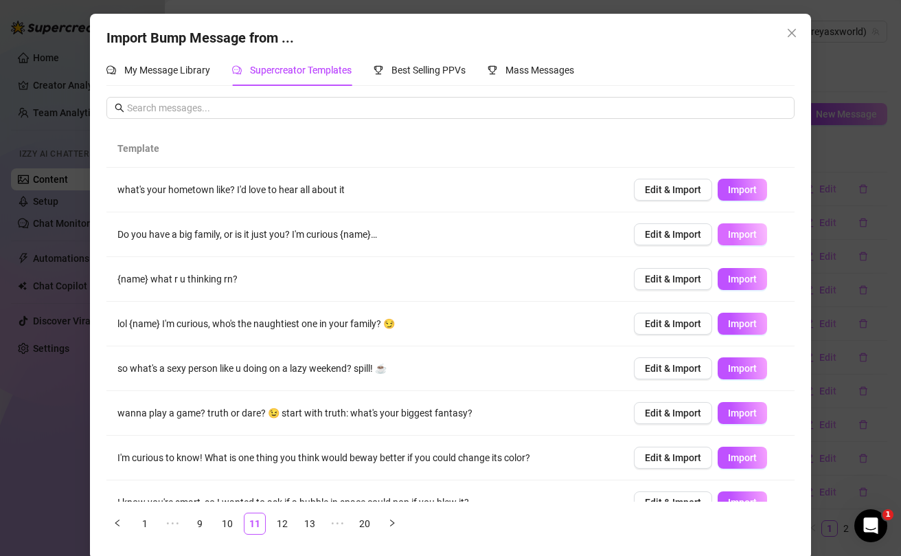
click at [740, 242] on button "Import" at bounding box center [742, 234] width 49 height 22
click at [287, 525] on link "12" at bounding box center [282, 523] width 21 height 21
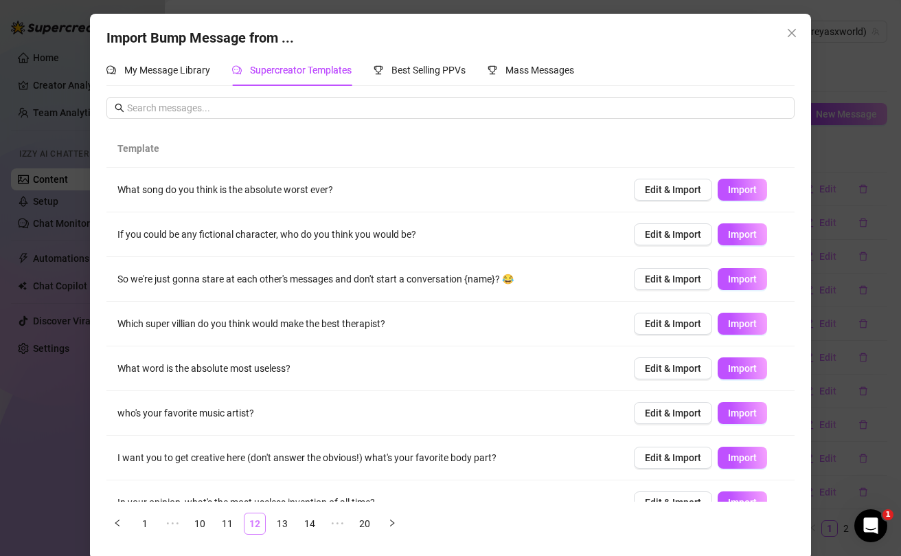
click at [287, 525] on link "13" at bounding box center [282, 523] width 21 height 21
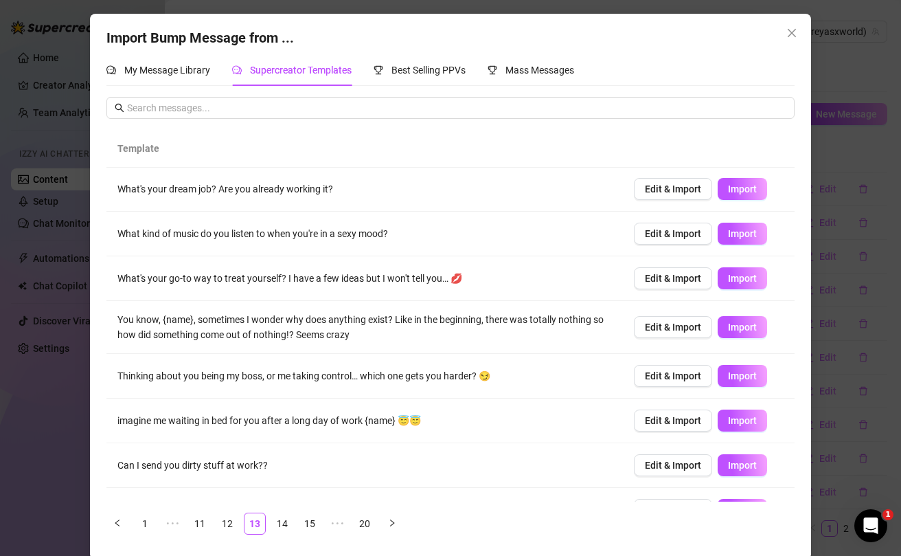
scroll to position [55, 0]
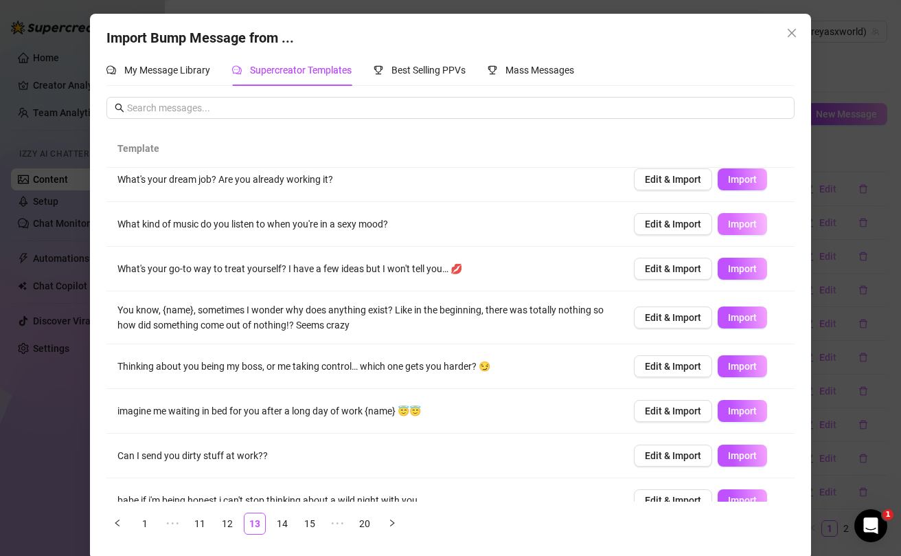
click at [733, 227] on span "Import" at bounding box center [742, 223] width 29 height 11
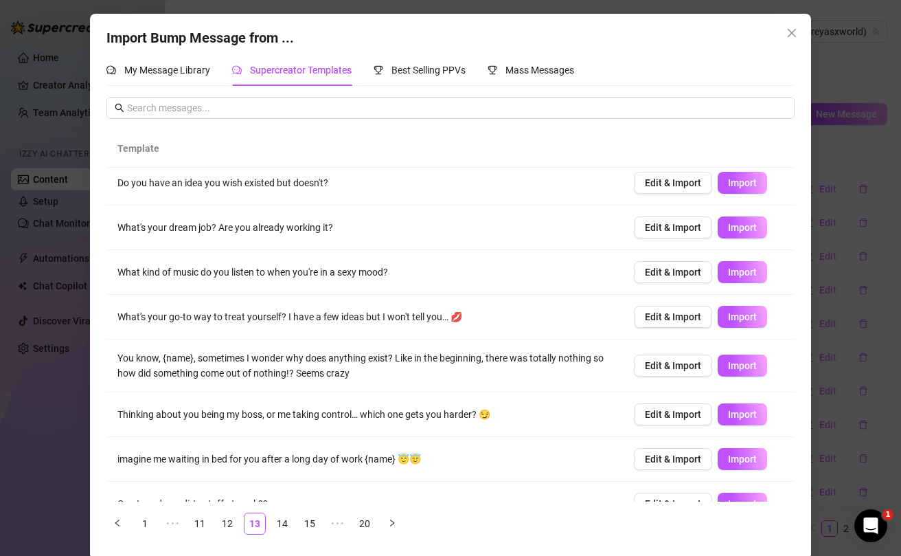
scroll to position [0, 0]
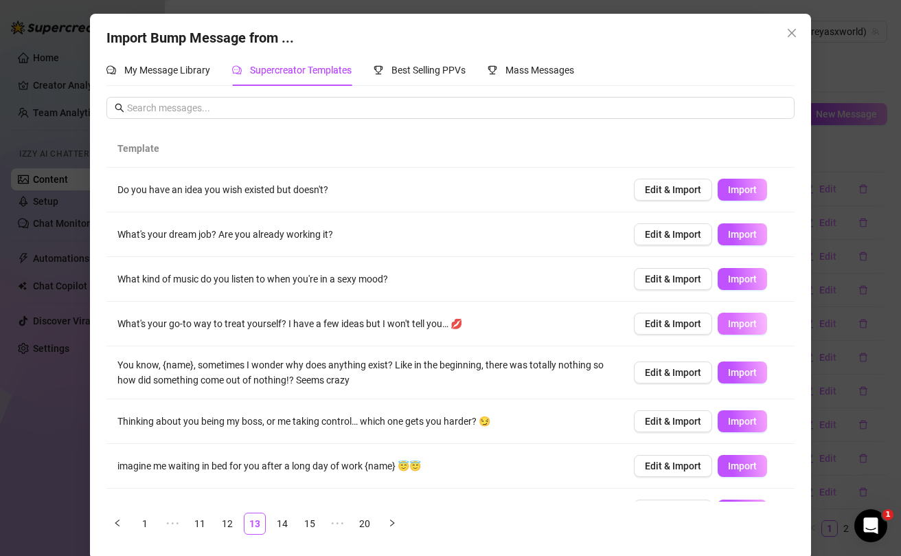
click at [733, 325] on span "Import" at bounding box center [742, 323] width 29 height 11
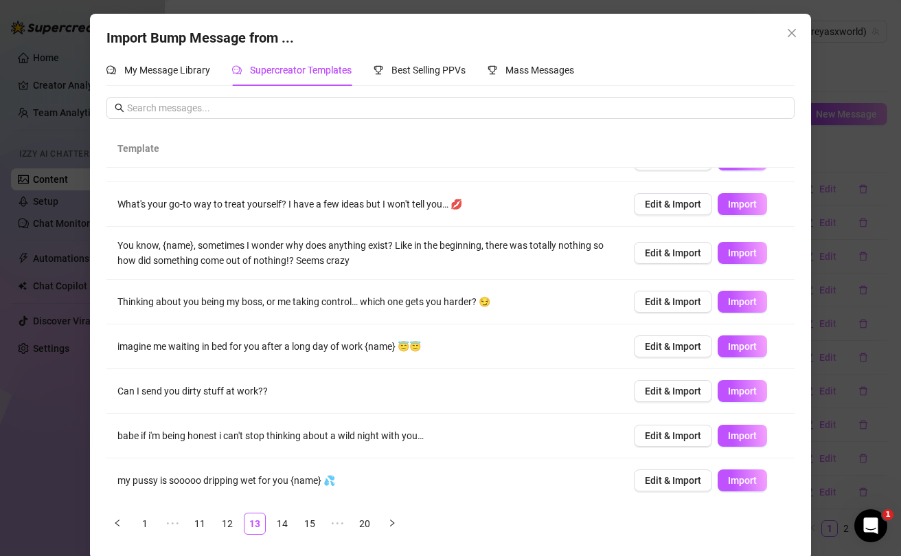
scroll to position [121, 0]
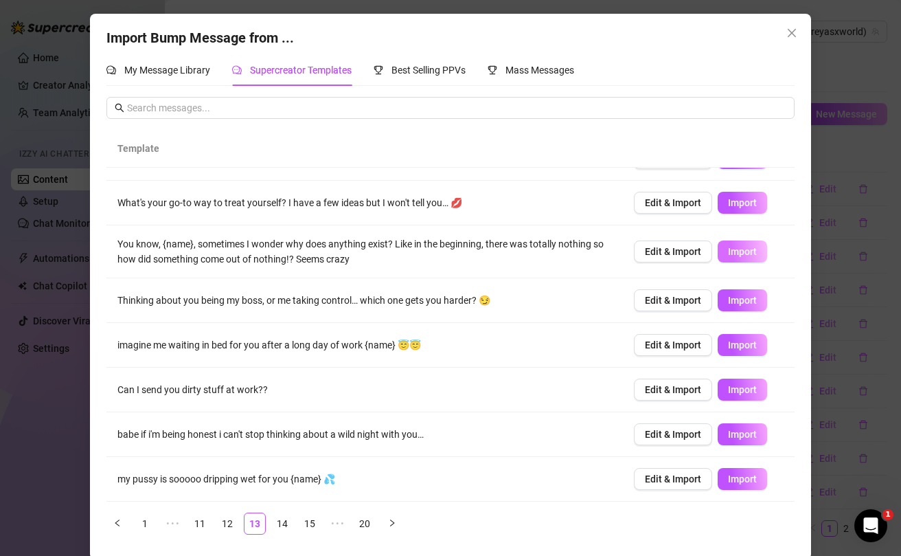
click at [747, 254] on span "Import" at bounding box center [742, 251] width 29 height 11
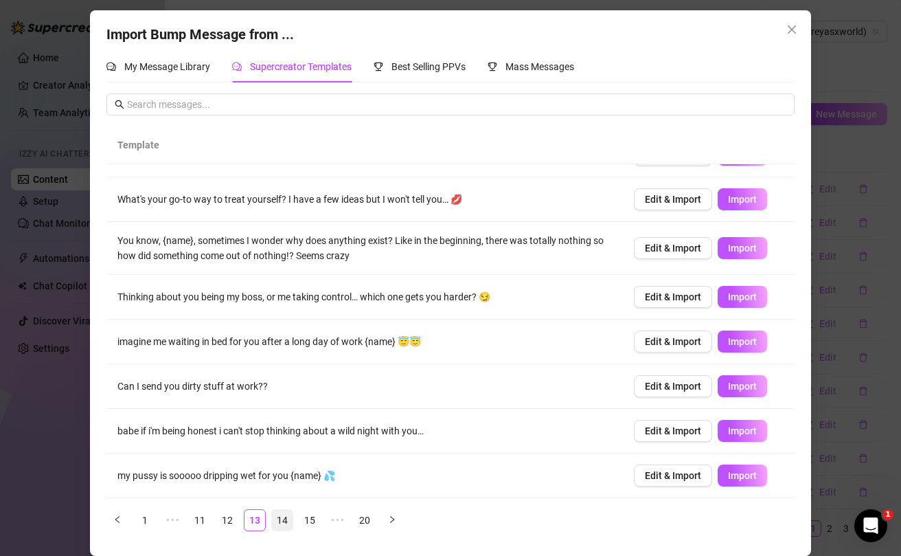
click at [280, 517] on link "14" at bounding box center [282, 520] width 21 height 21
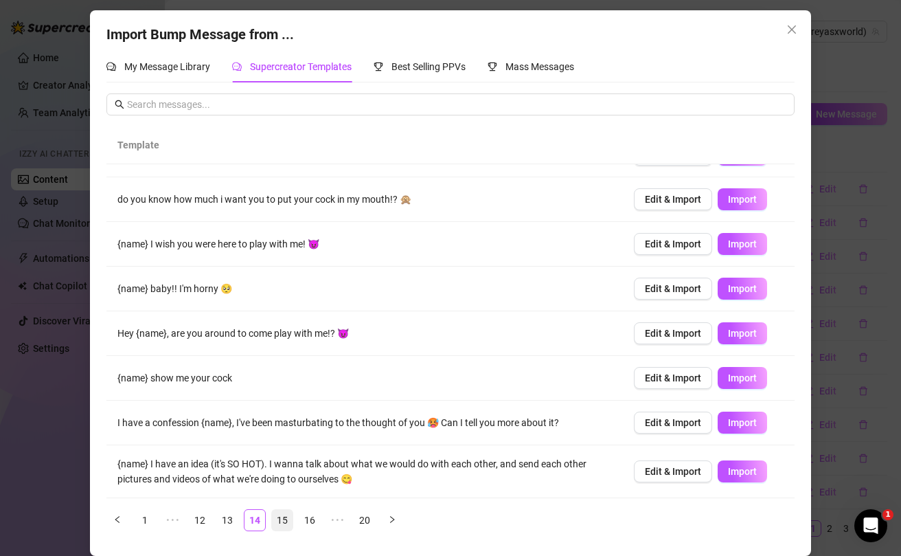
click at [282, 519] on link "15" at bounding box center [282, 520] width 21 height 21
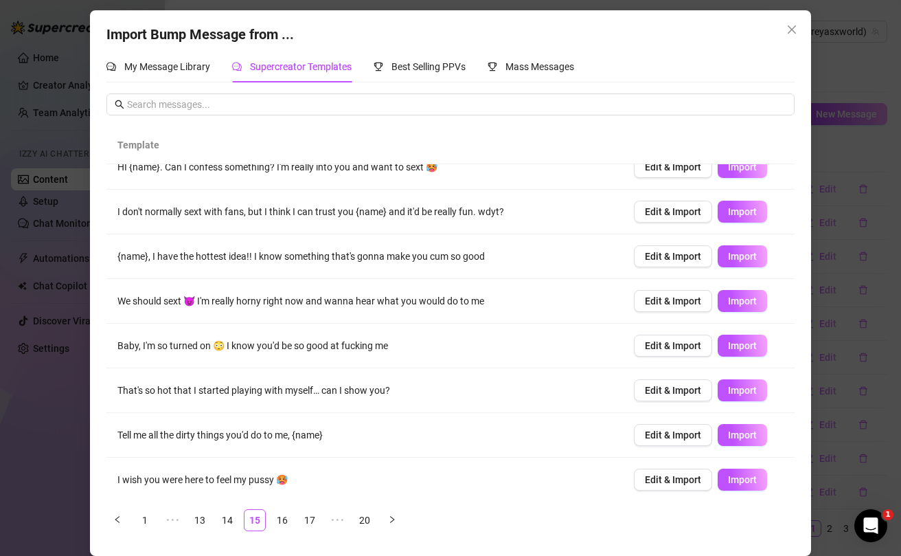
scroll to position [32, 0]
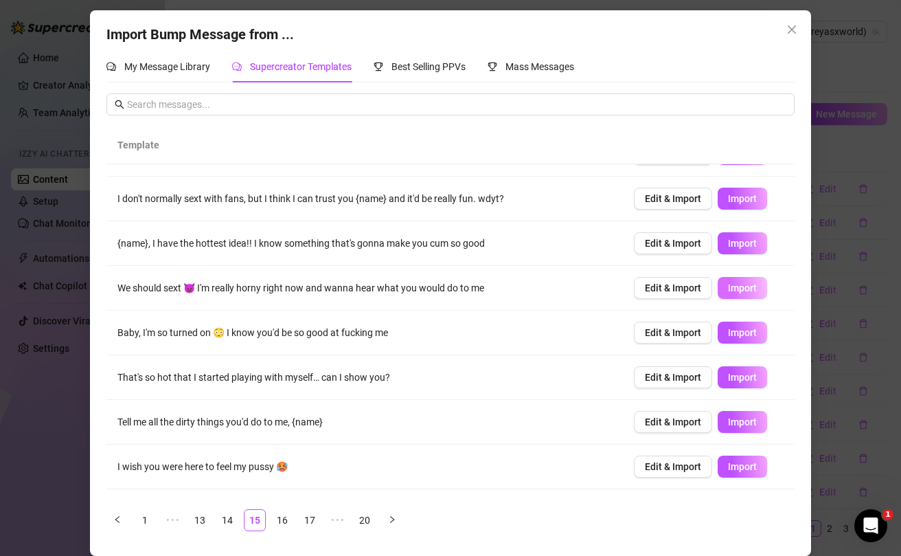
click at [735, 288] on span "Import" at bounding box center [742, 287] width 29 height 11
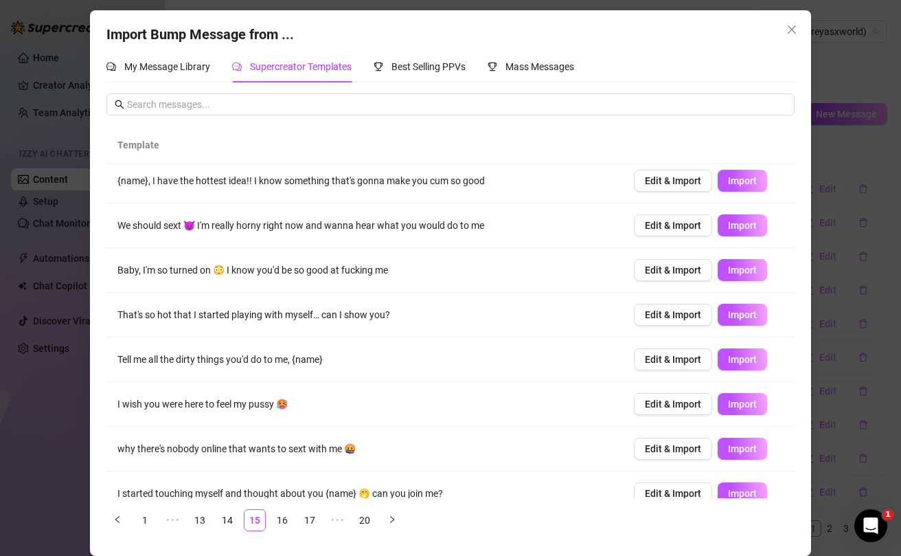
scroll to position [113, 0]
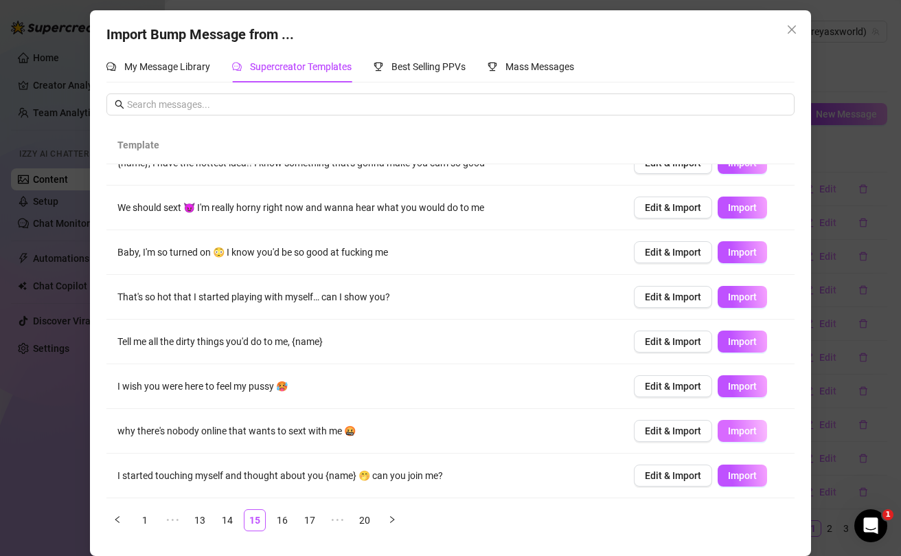
click at [745, 431] on span "Import" at bounding box center [742, 430] width 29 height 11
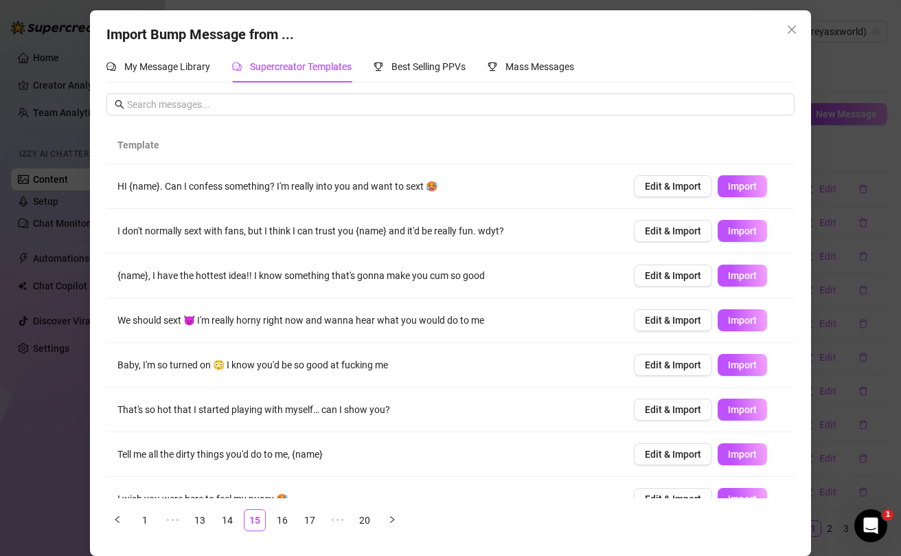
scroll to position [0, 0]
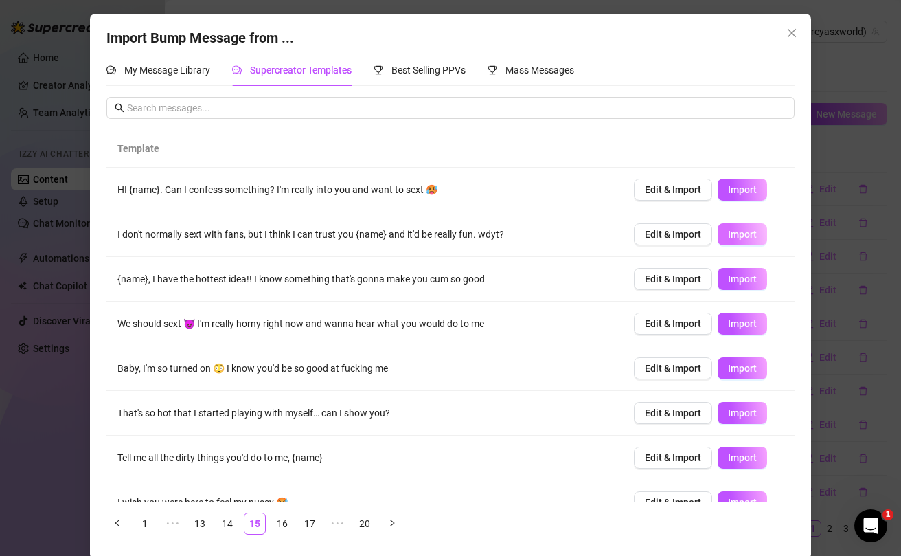
click at [738, 240] on span "Import" at bounding box center [742, 234] width 29 height 11
click at [744, 187] on span "Import" at bounding box center [742, 189] width 29 height 11
click at [286, 525] on link "16" at bounding box center [282, 523] width 21 height 21
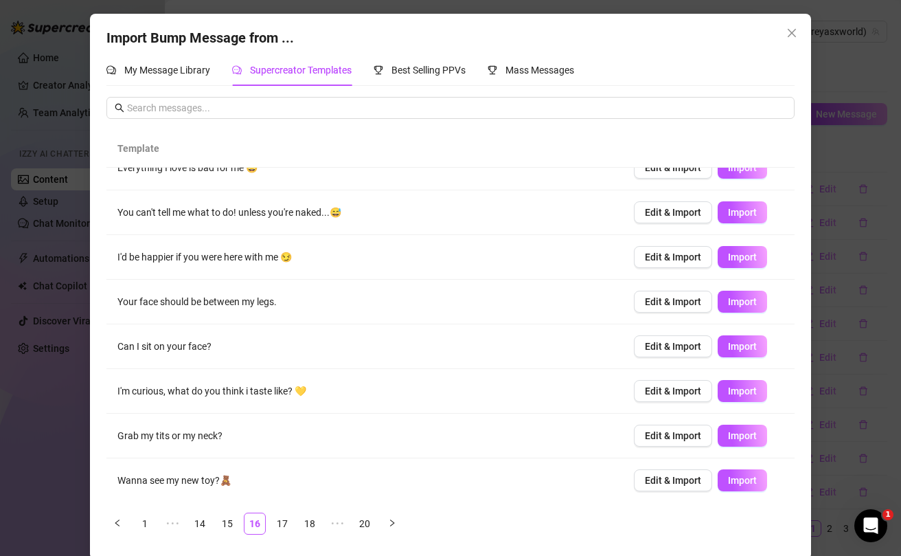
scroll to position [113, 0]
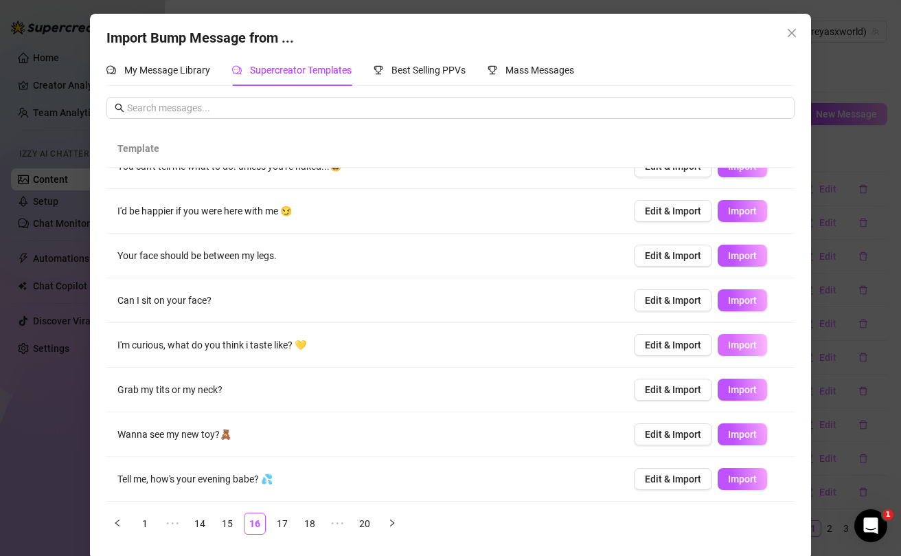
click at [740, 345] on span "Import" at bounding box center [742, 344] width 29 height 11
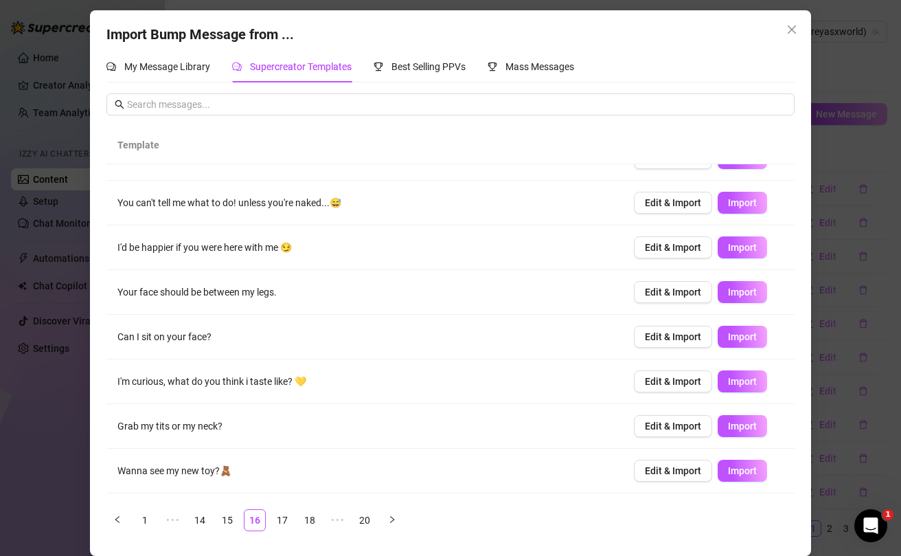
scroll to position [0, 0]
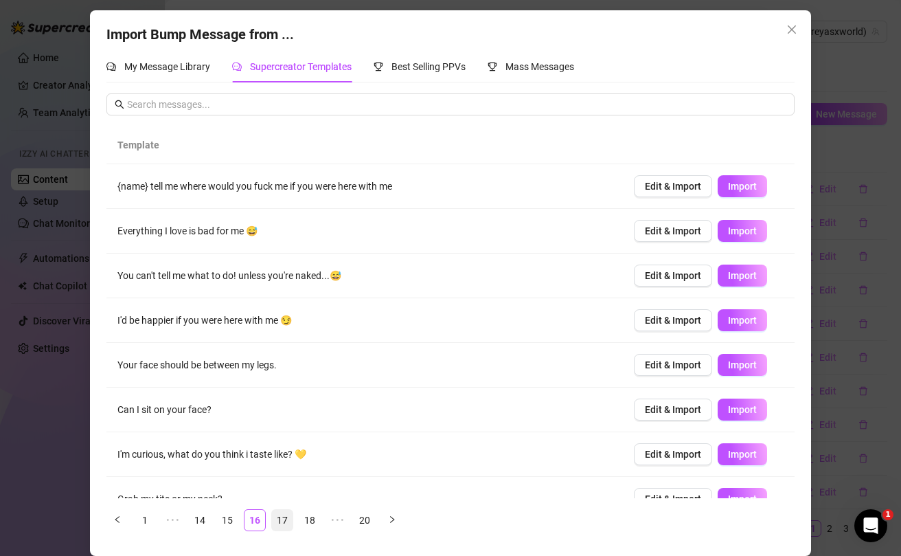
click at [292, 524] on link "17" at bounding box center [282, 520] width 21 height 21
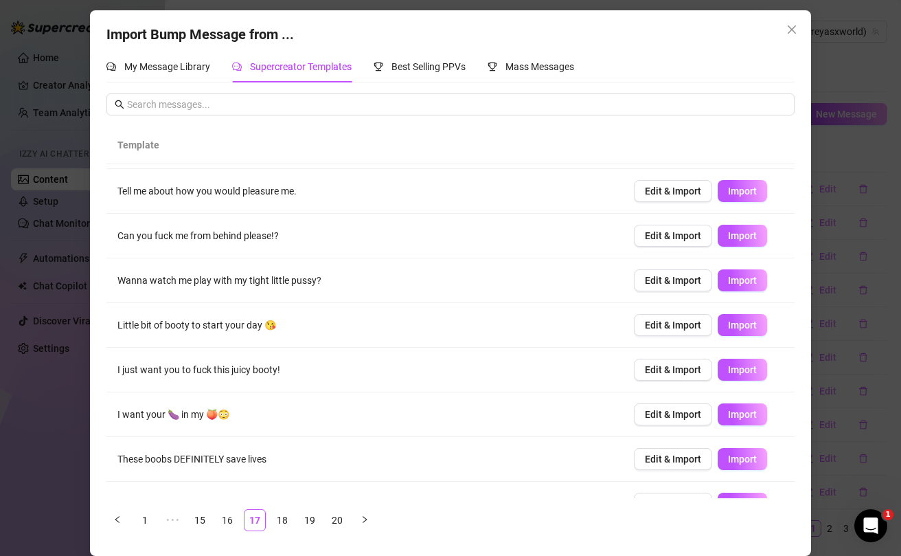
scroll to position [113, 0]
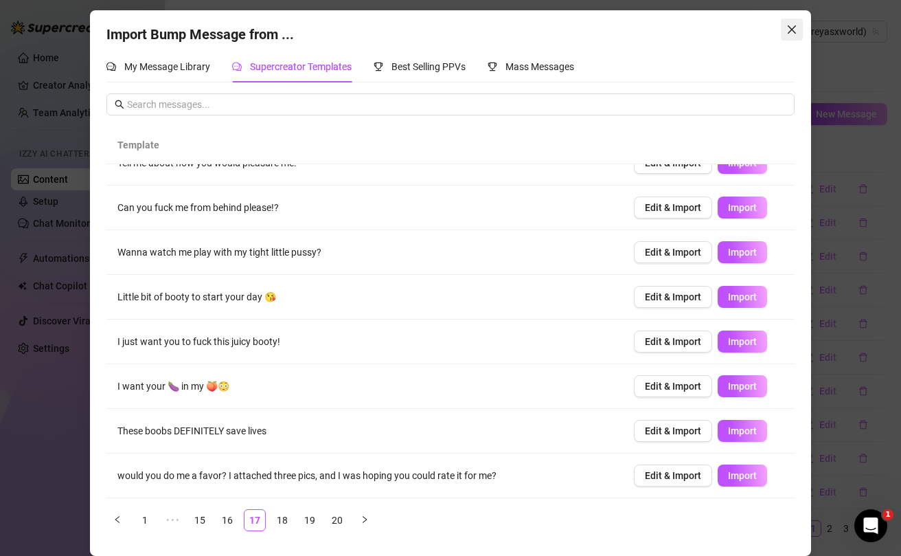
click at [795, 30] on icon "close" at bounding box center [791, 29] width 11 height 11
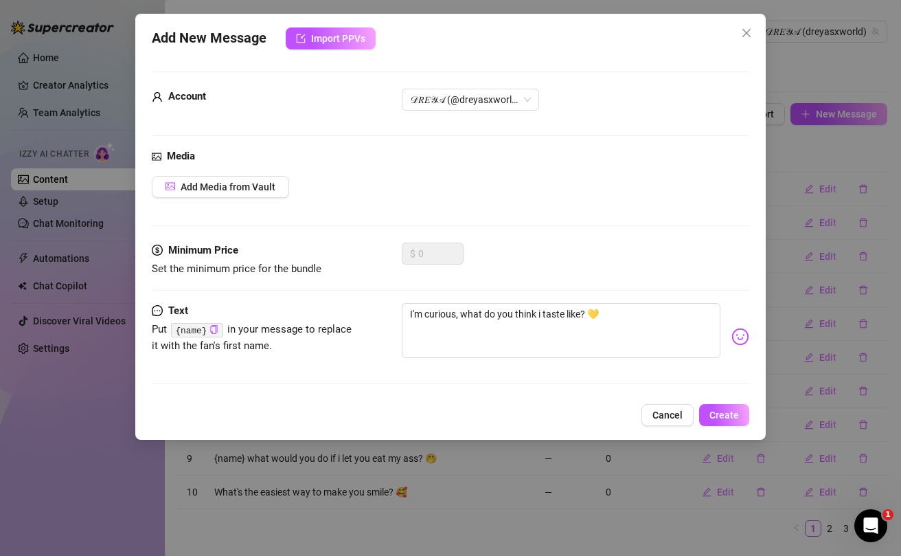
scroll to position [0, 0]
click at [716, 406] on button "Create" at bounding box center [724, 415] width 50 height 22
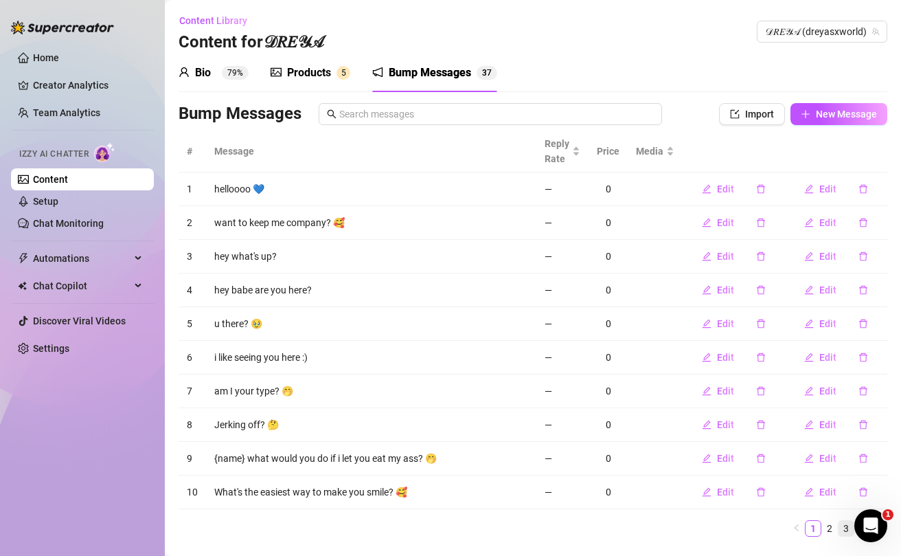
click at [849, 524] on link "3" at bounding box center [846, 528] width 15 height 15
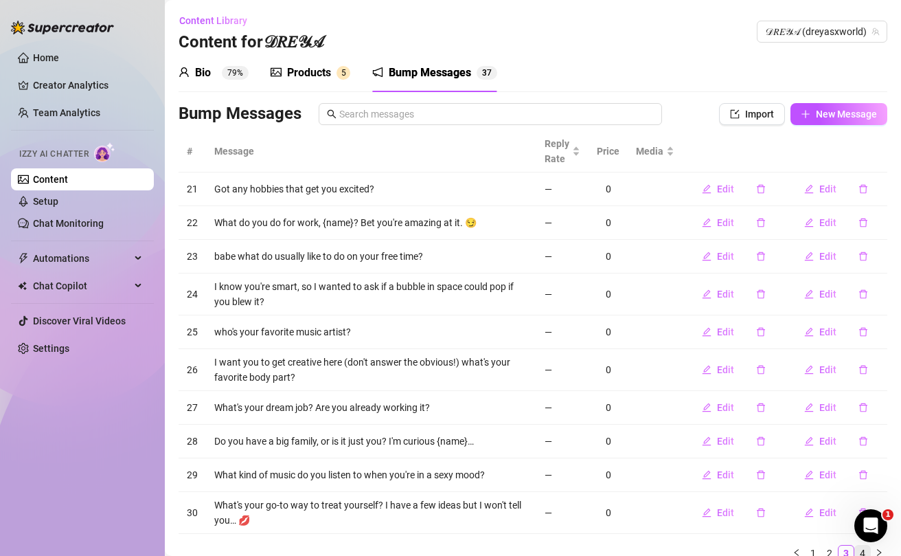
click at [860, 547] on link "4" at bounding box center [862, 552] width 15 height 15
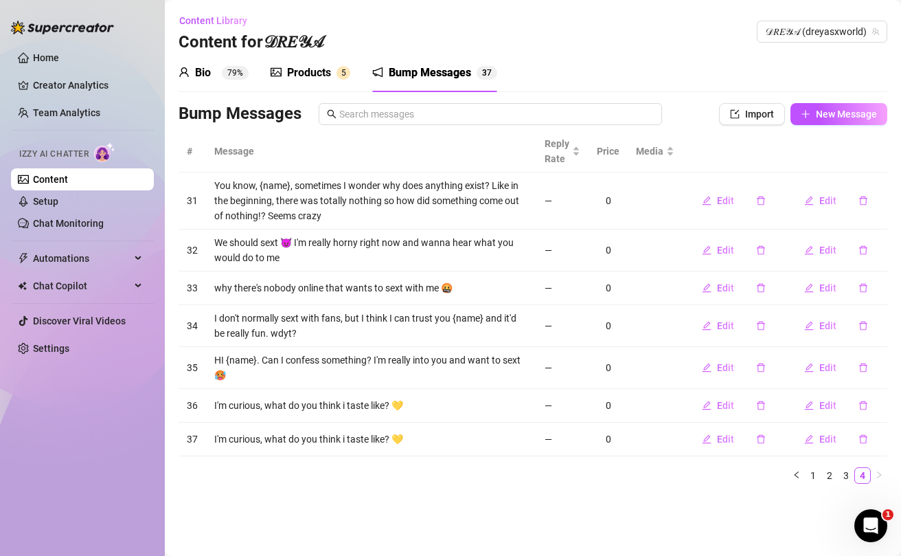
click at [302, 73] on div "Products" at bounding box center [309, 73] width 44 height 16
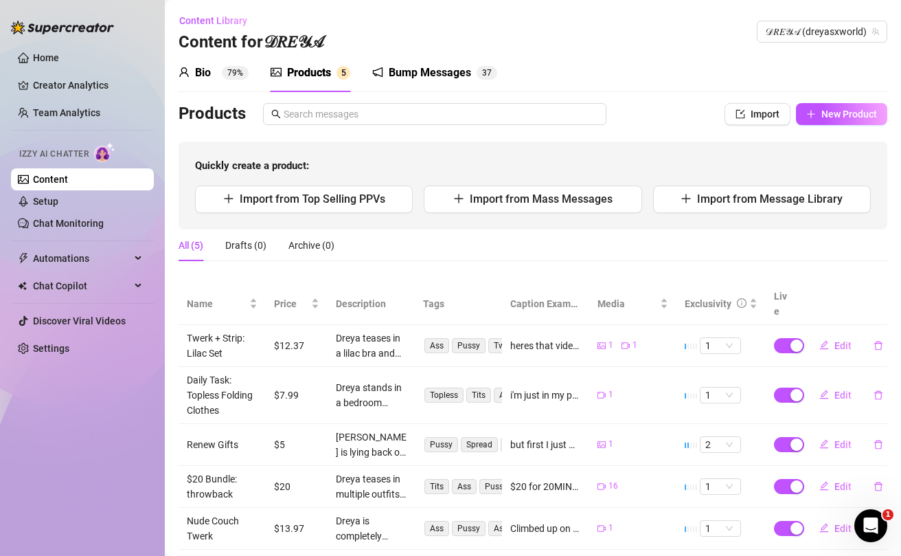
scroll to position [19, 0]
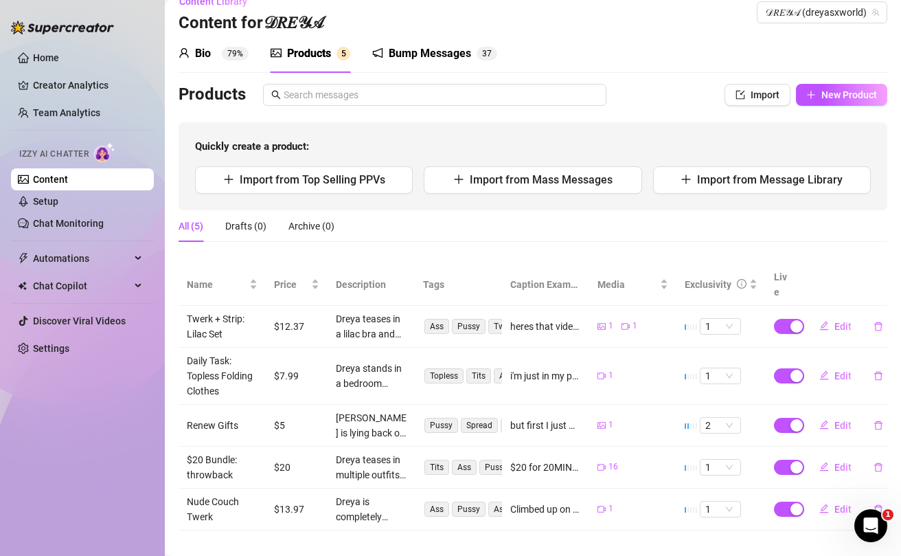
click at [693, 465] on div at bounding box center [693, 467] width 1 height 5
click at [692, 465] on div at bounding box center [692, 467] width 14 height 5
click at [834, 462] on span "Edit" at bounding box center [842, 467] width 17 height 11
type textarea "$20 for 20MINS worth of old content 😈🩷💋"
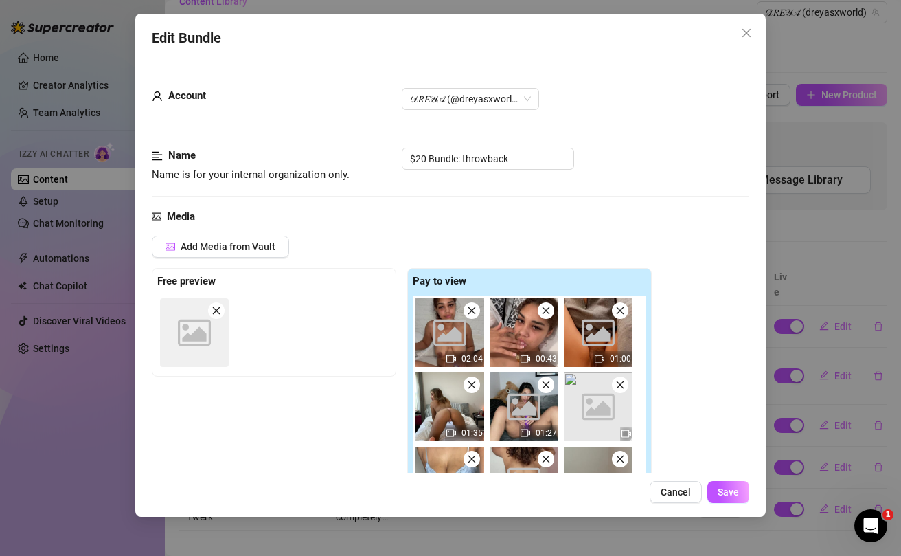
scroll to position [904, 0]
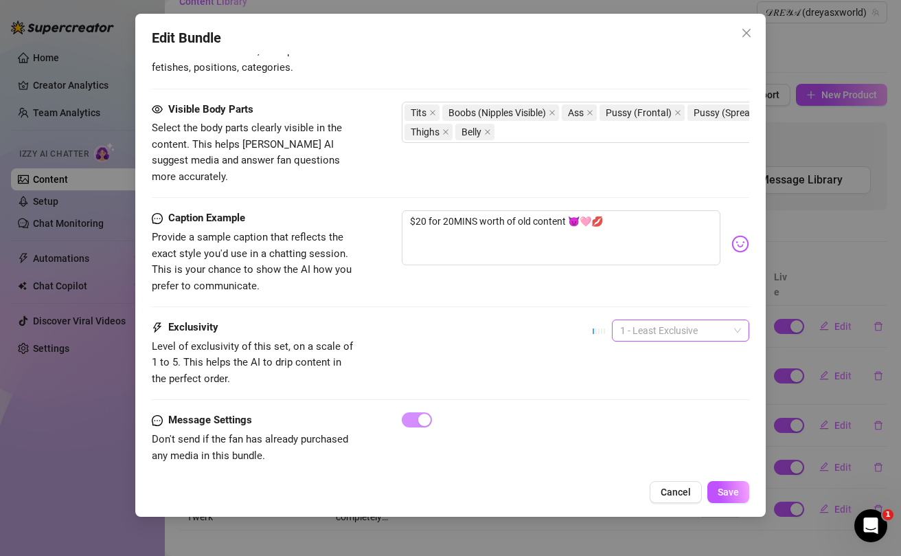
click at [683, 320] on span "1 - Least Exclusive" at bounding box center [680, 330] width 121 height 21
click at [631, 387] on div "3" at bounding box center [680, 385] width 115 height 15
click at [736, 500] on button "Save" at bounding box center [728, 492] width 42 height 22
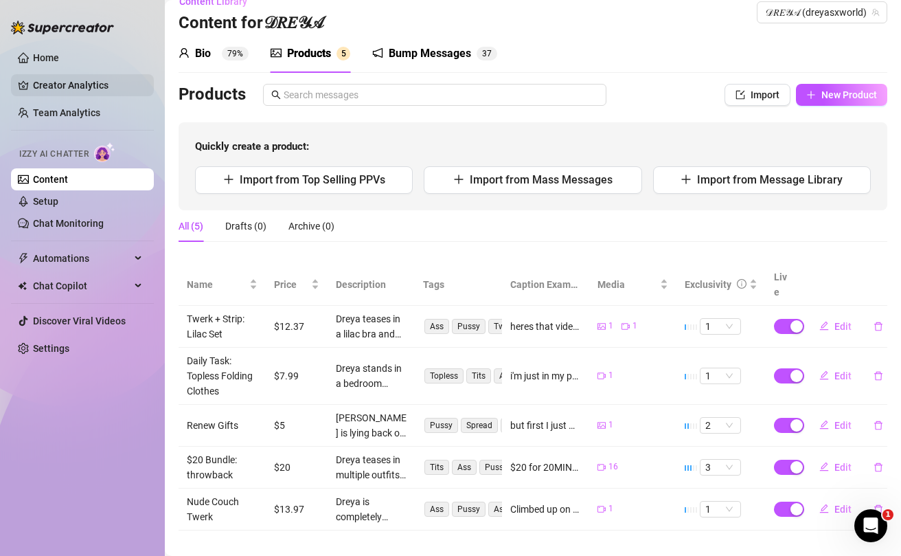
click at [67, 87] on link "Creator Analytics" at bounding box center [88, 85] width 110 height 22
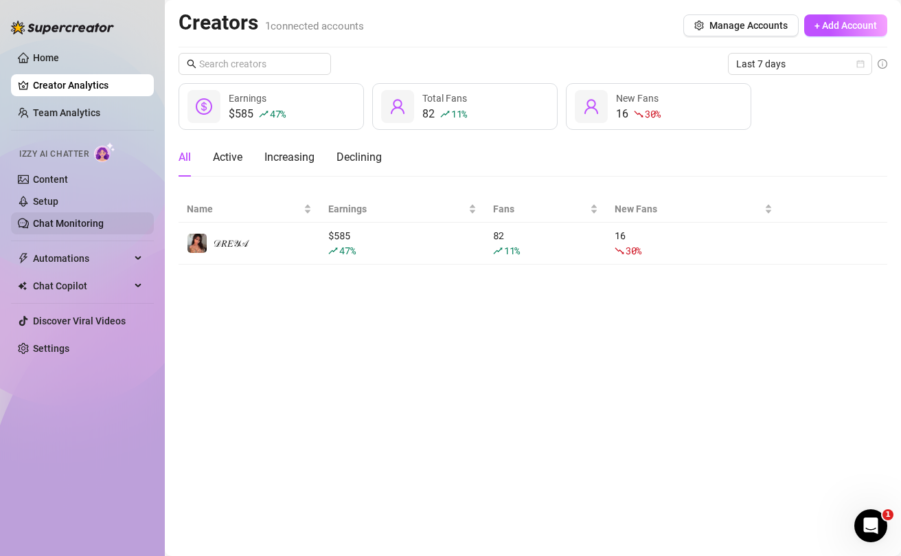
click at [54, 227] on link "Chat Monitoring" at bounding box center [68, 223] width 71 height 11
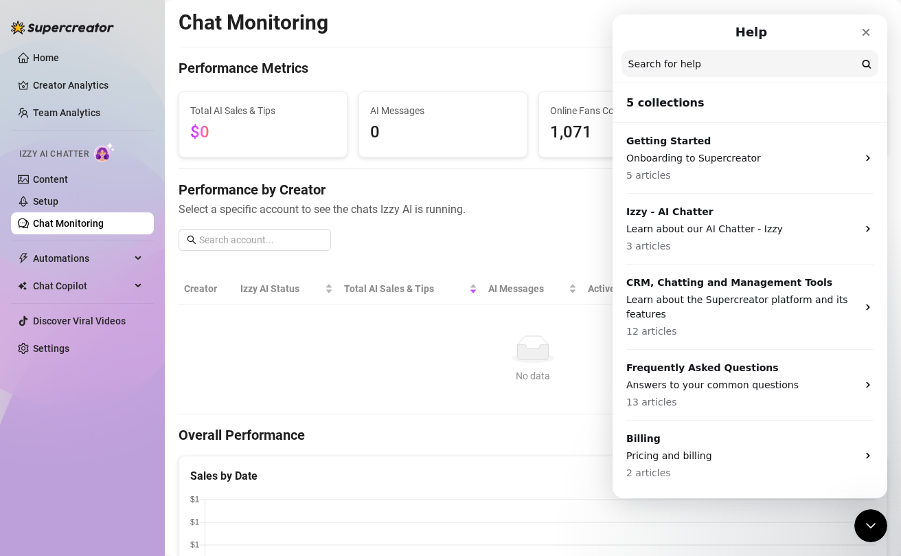
click at [752, 295] on p "Learn about the Supercreator platform and its features" at bounding box center [741, 307] width 231 height 29
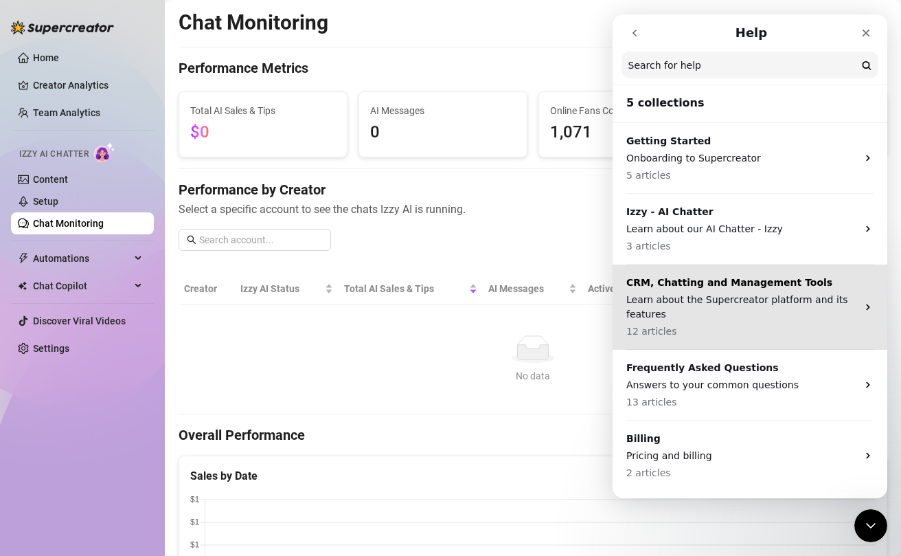
click at [743, 291] on div "CRM, Chatting and Management Tools Learn about the Supercreator platform and it…" at bounding box center [741, 306] width 231 height 63
drag, startPoint x: 657, startPoint y: 312, endPoint x: 1512, endPoint y: 95, distance: 882.0
click at [657, 312] on p "Learn about the Supercreator platform and its features" at bounding box center [741, 307] width 231 height 29
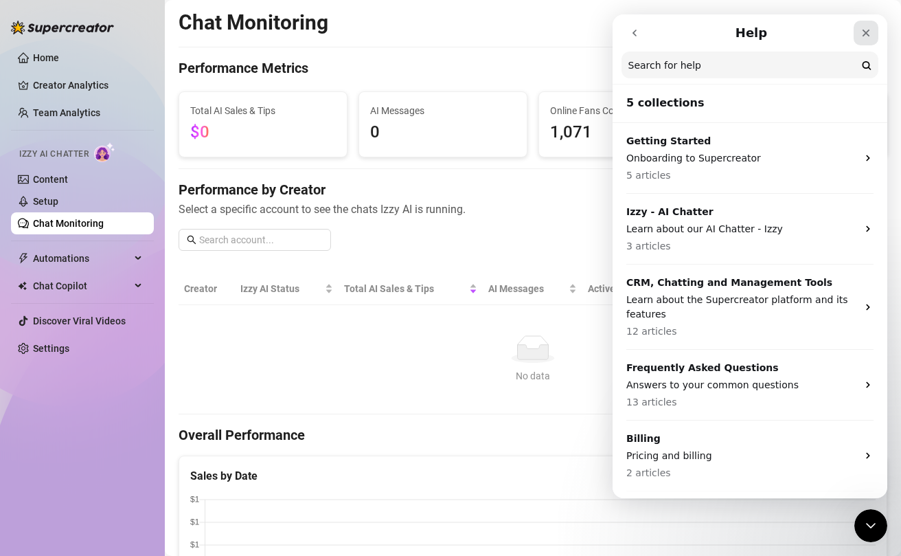
click at [865, 36] on icon "Close" at bounding box center [866, 32] width 11 height 11
